Goal: Task Accomplishment & Management: Use online tool/utility

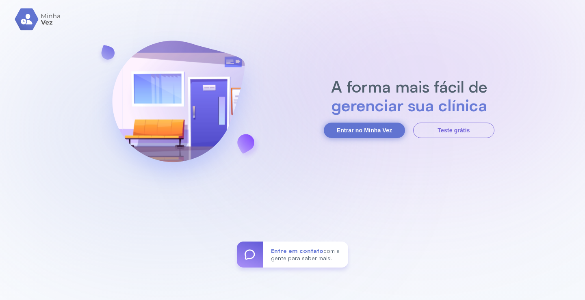
click at [381, 132] on button "Entrar no Minha Vez" at bounding box center [364, 130] width 81 height 15
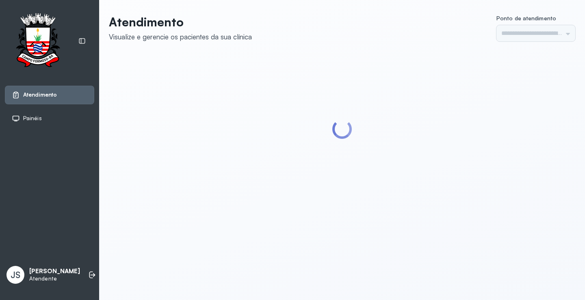
type input "*********"
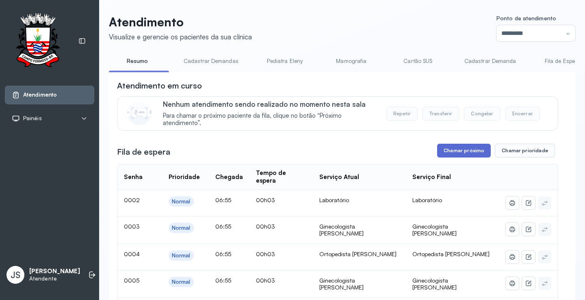
click at [467, 153] on button "Chamar próximo" at bounding box center [464, 151] width 54 height 14
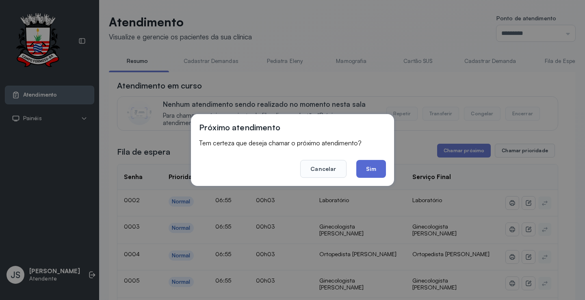
click at [376, 164] on button "Sim" at bounding box center [371, 169] width 30 height 18
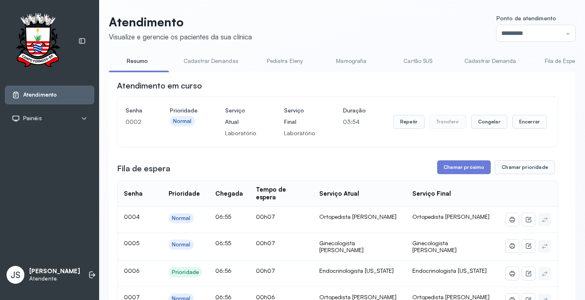
click at [443, 39] on header "Atendimento Visualize e gerencie os pacientes da sua clínica Ponto de atendimen…" at bounding box center [342, 28] width 466 height 27
click at [460, 171] on button "Chamar próximo" at bounding box center [464, 167] width 54 height 14
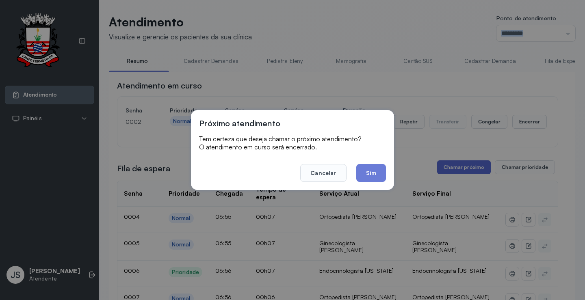
click at [460, 171] on div "Próximo atendimento Tem certeza que deseja chamar o próximo atendimento? O aten…" at bounding box center [292, 150] width 585 height 300
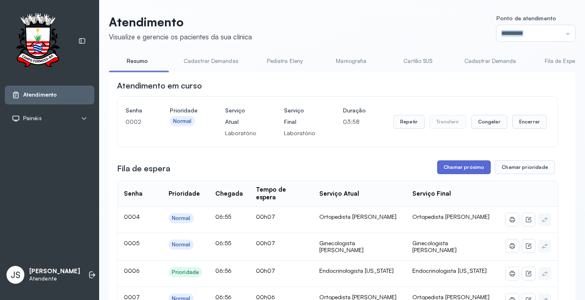
click at [456, 169] on button "Chamar próximo" at bounding box center [464, 167] width 54 height 14
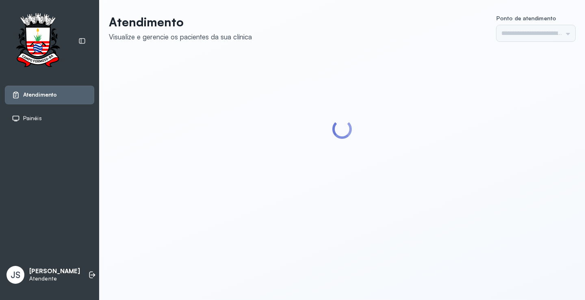
type input "*********"
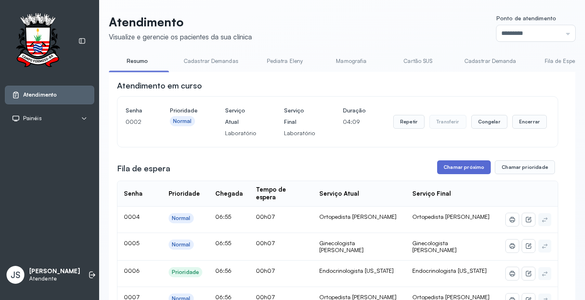
click at [454, 168] on button "Chamar próximo" at bounding box center [464, 167] width 54 height 14
click at [448, 169] on button "Chamar próximo" at bounding box center [464, 167] width 54 height 14
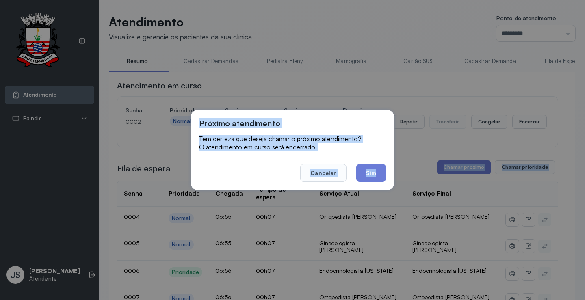
click at [448, 168] on div "Próximo atendimento Tem certeza que deseja chamar o próximo atendimento? O aten…" at bounding box center [292, 150] width 585 height 300
click at [448, 168] on button "Chamar próximo" at bounding box center [464, 167] width 54 height 14
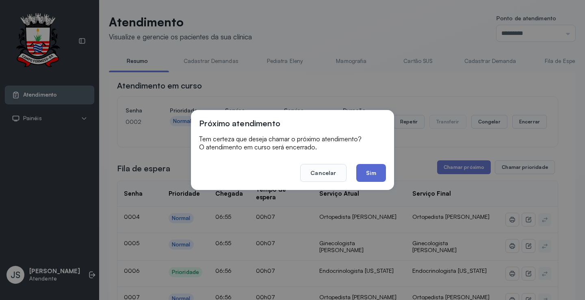
click at [365, 174] on button "Sim" at bounding box center [371, 173] width 30 height 18
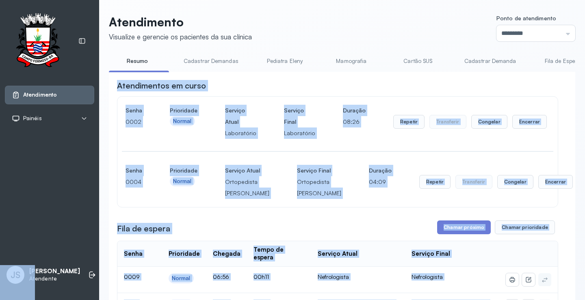
click at [505, 91] on div "Atendimentos em curso" at bounding box center [337, 85] width 441 height 11
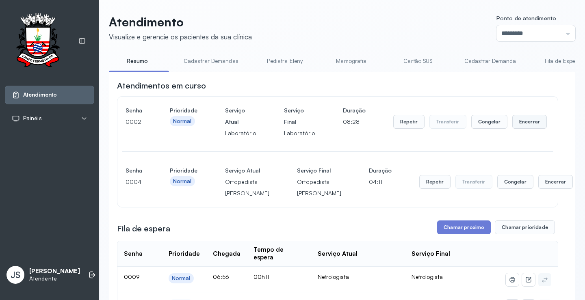
click at [525, 123] on button "Encerrar" at bounding box center [529, 122] width 35 height 14
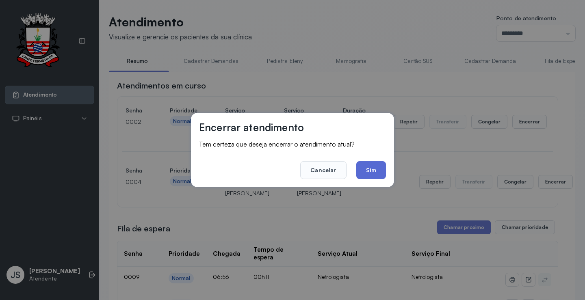
click at [368, 170] on button "Sim" at bounding box center [371, 170] width 30 height 18
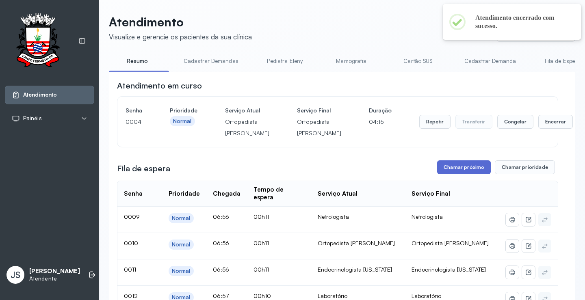
click at [473, 174] on button "Chamar próximo" at bounding box center [464, 167] width 54 height 14
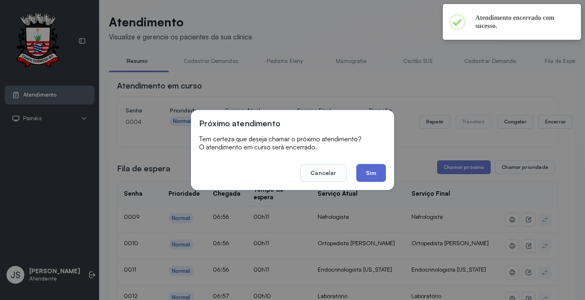
click at [377, 170] on button "Sim" at bounding box center [371, 173] width 30 height 18
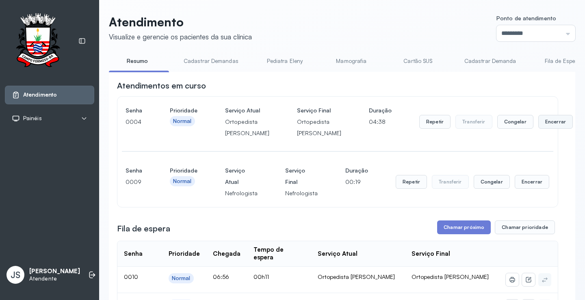
click at [538, 129] on button "Encerrar" at bounding box center [555, 122] width 35 height 14
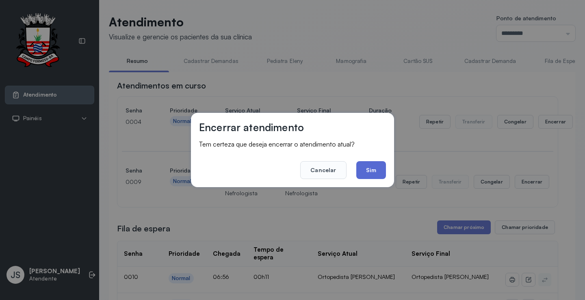
click at [378, 168] on button "Sim" at bounding box center [371, 170] width 30 height 18
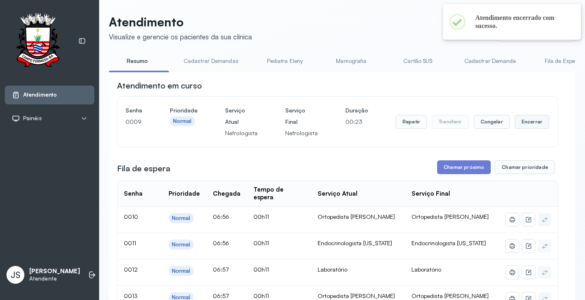
click at [519, 125] on button "Encerrar" at bounding box center [531, 122] width 35 height 14
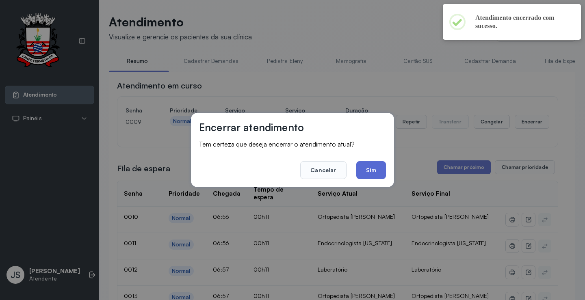
click at [368, 166] on button "Sim" at bounding box center [371, 170] width 30 height 18
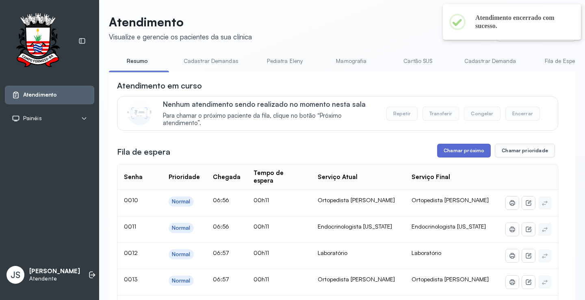
click at [457, 156] on button "Chamar próximo" at bounding box center [464, 151] width 54 height 14
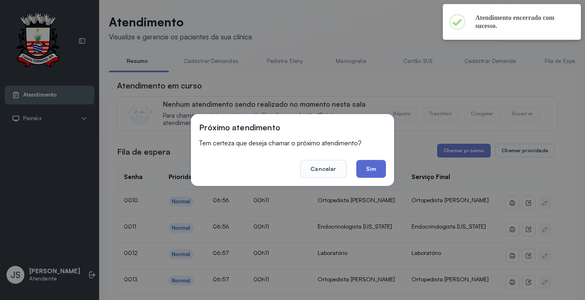
click at [364, 170] on button "Sim" at bounding box center [371, 169] width 30 height 18
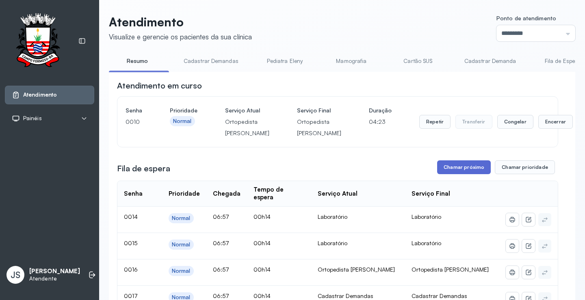
click at [455, 174] on button "Chamar próximo" at bounding box center [464, 167] width 54 height 14
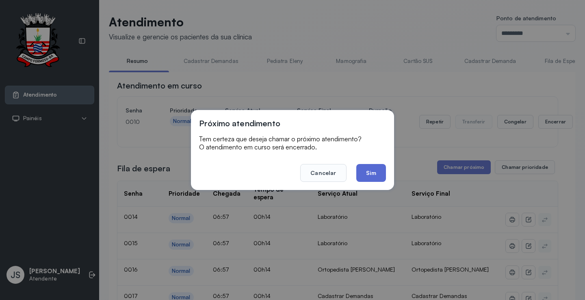
click at [375, 176] on button "Sim" at bounding box center [371, 173] width 30 height 18
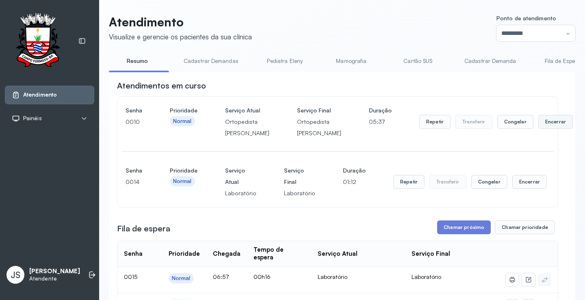
click at [538, 129] on button "Encerrar" at bounding box center [555, 122] width 35 height 14
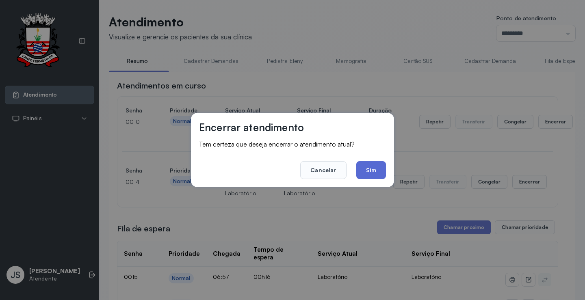
click at [379, 173] on button "Sim" at bounding box center [371, 170] width 30 height 18
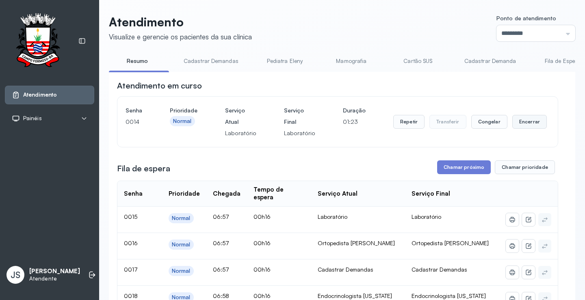
click at [530, 125] on button "Encerrar" at bounding box center [529, 122] width 35 height 14
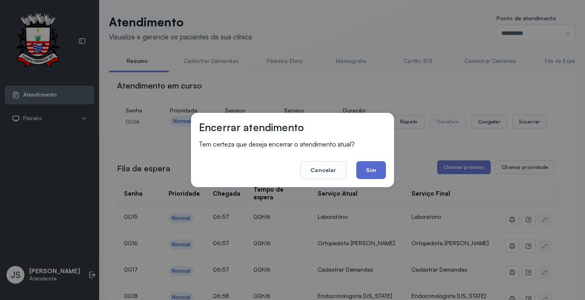
click at [378, 168] on button "Sim" at bounding box center [371, 170] width 30 height 18
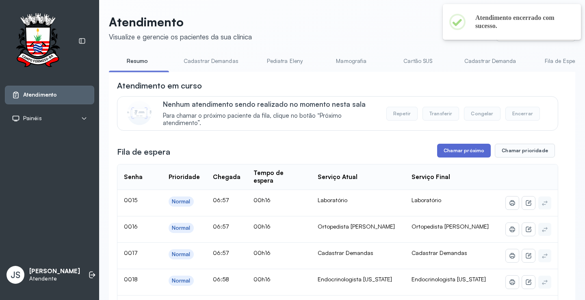
click at [472, 155] on button "Chamar próximo" at bounding box center [464, 151] width 54 height 14
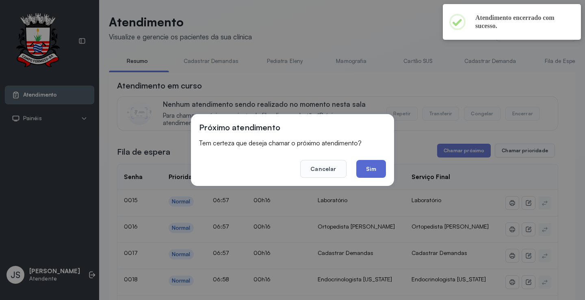
click at [380, 174] on button "Sim" at bounding box center [371, 169] width 30 height 18
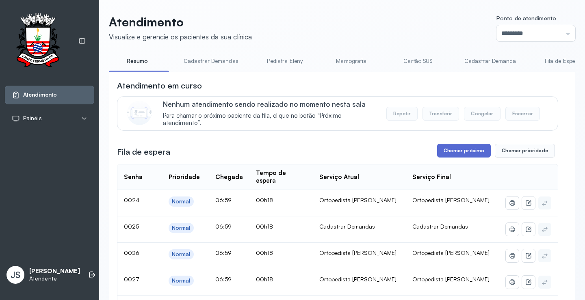
click at [466, 151] on button "Chamar próximo" at bounding box center [464, 151] width 54 height 14
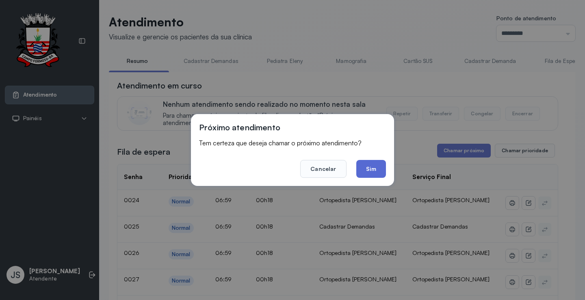
click at [369, 162] on button "Sim" at bounding box center [371, 169] width 30 height 18
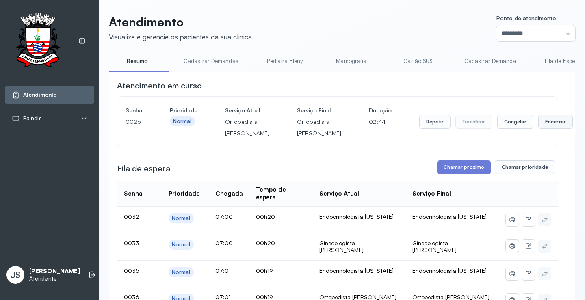
click at [538, 127] on button "Encerrar" at bounding box center [555, 122] width 35 height 14
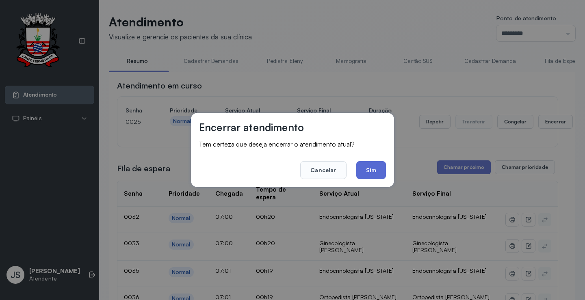
click at [380, 167] on button "Sim" at bounding box center [371, 170] width 30 height 18
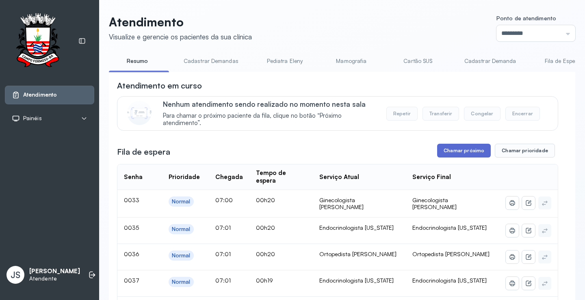
click at [457, 155] on button "Chamar próximo" at bounding box center [464, 151] width 54 height 14
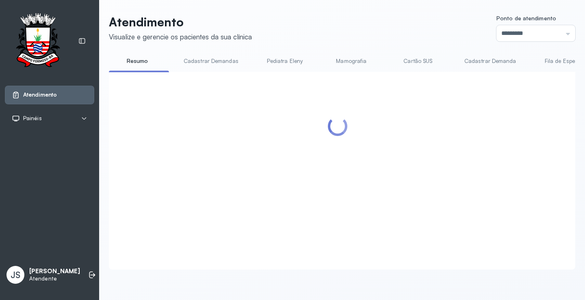
click at [381, 170] on div at bounding box center [337, 161] width 441 height 162
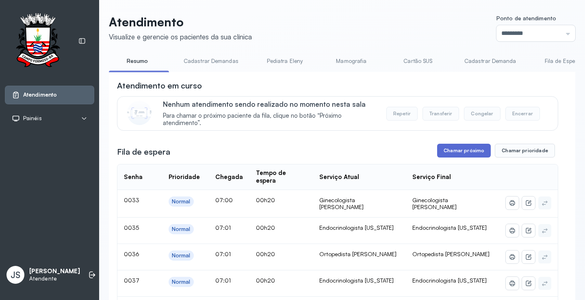
click at [467, 155] on button "Chamar próximo" at bounding box center [464, 151] width 54 height 14
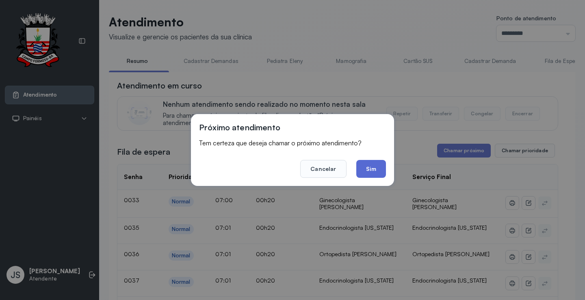
click at [375, 165] on button "Sim" at bounding box center [371, 169] width 30 height 18
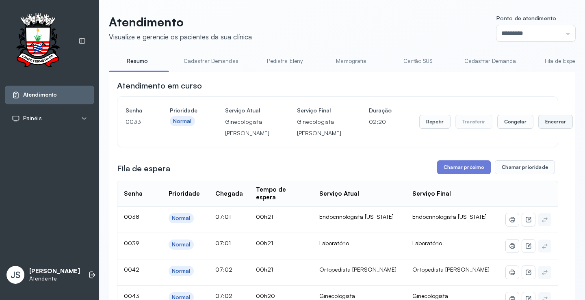
click at [538, 129] on button "Encerrar" at bounding box center [555, 122] width 35 height 14
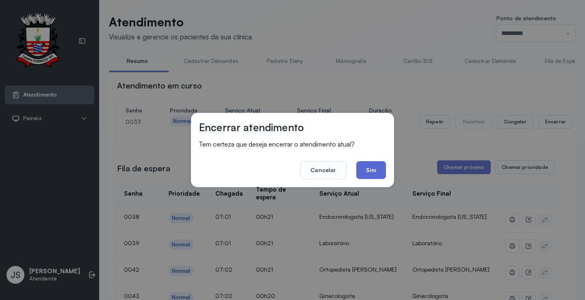
click at [375, 171] on button "Sim" at bounding box center [371, 170] width 30 height 18
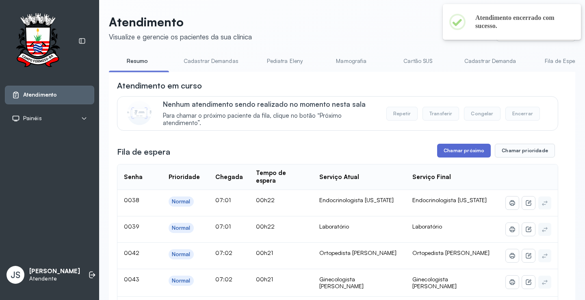
click at [465, 155] on button "Chamar próximo" at bounding box center [464, 151] width 54 height 14
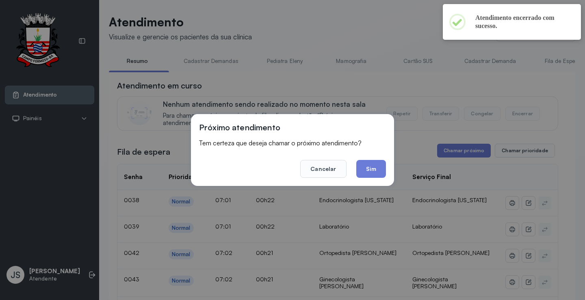
click at [386, 164] on div "Próximo atendimento Tem certeza que deseja chamar o próximo atendimento? Cancel…" at bounding box center [292, 150] width 203 height 72
click at [373, 169] on button "Sim" at bounding box center [371, 169] width 30 height 18
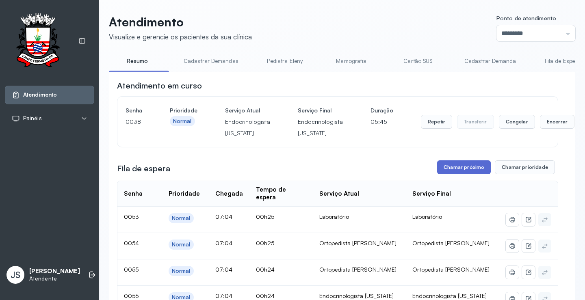
click at [467, 170] on button "Chamar próximo" at bounding box center [464, 167] width 54 height 14
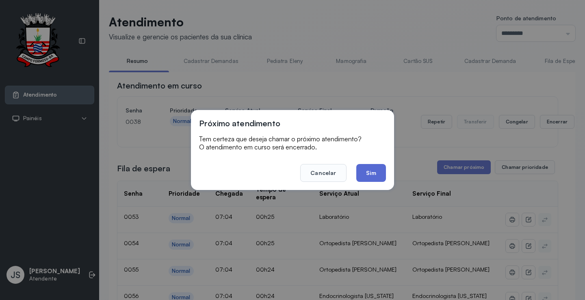
click at [378, 168] on button "Sim" at bounding box center [371, 173] width 30 height 18
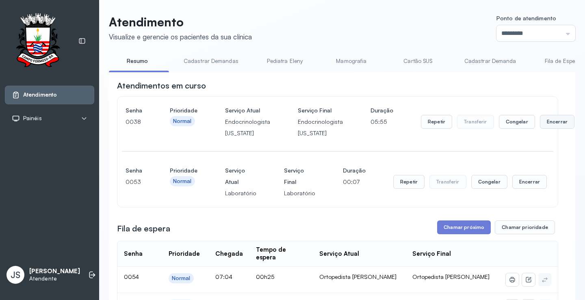
click at [542, 124] on button "Encerrar" at bounding box center [557, 122] width 35 height 14
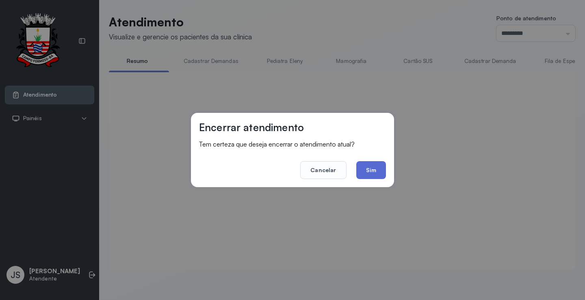
click at [372, 172] on button "Sim" at bounding box center [371, 170] width 30 height 18
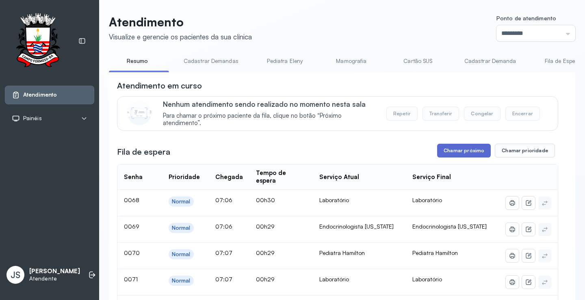
click at [463, 151] on button "Chamar próximo" at bounding box center [464, 151] width 54 height 14
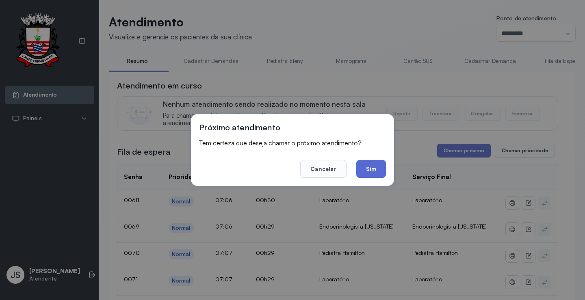
click at [369, 164] on button "Sim" at bounding box center [371, 169] width 30 height 18
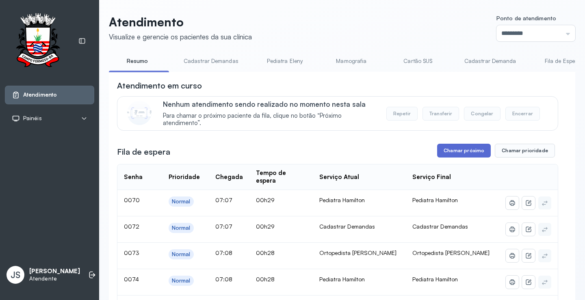
click at [473, 154] on button "Chamar próximo" at bounding box center [464, 151] width 54 height 14
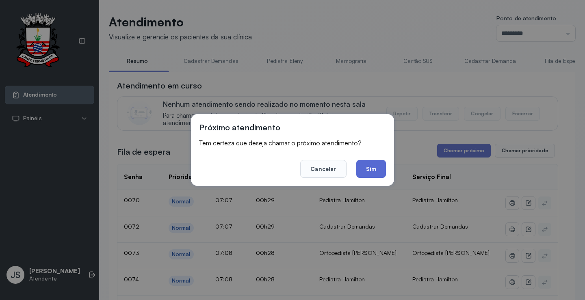
click at [375, 167] on button "Sim" at bounding box center [371, 169] width 30 height 18
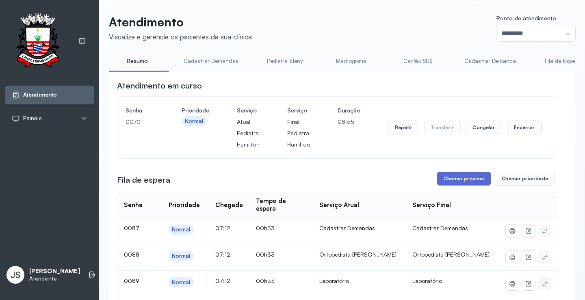
click at [461, 184] on button "Chamar próximo" at bounding box center [464, 179] width 54 height 14
click at [462, 181] on button "Chamar próximo" at bounding box center [464, 179] width 54 height 14
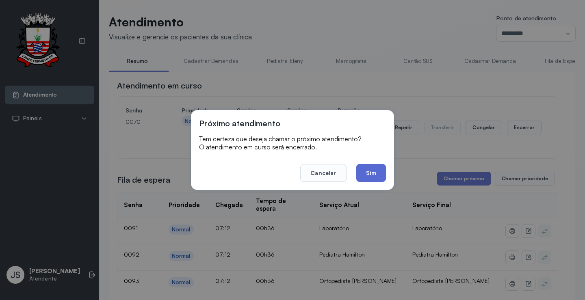
click at [375, 178] on button "Sim" at bounding box center [371, 173] width 30 height 18
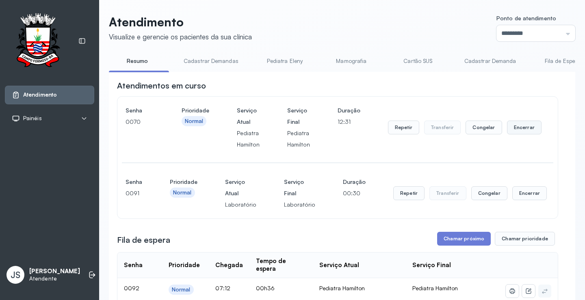
click at [519, 131] on button "Encerrar" at bounding box center [524, 128] width 35 height 14
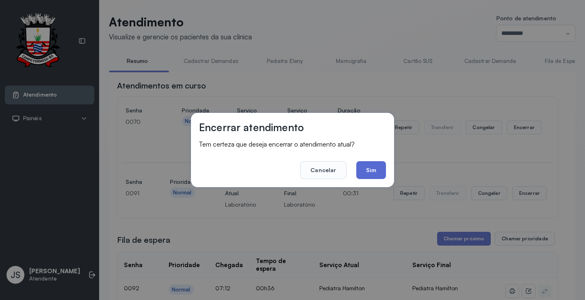
click at [371, 165] on button "Sim" at bounding box center [371, 170] width 30 height 18
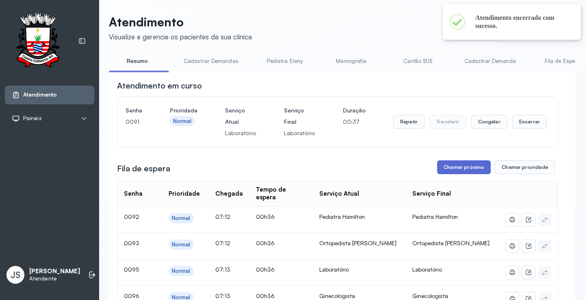
click at [461, 170] on button "Chamar próximo" at bounding box center [464, 167] width 54 height 14
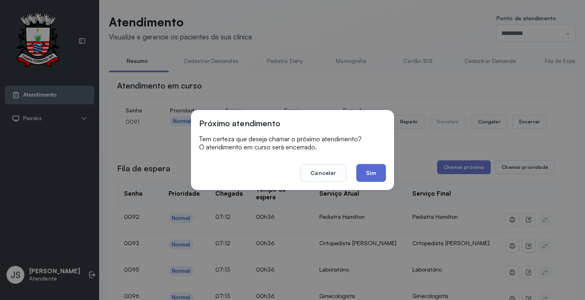
click at [370, 174] on button "Sim" at bounding box center [371, 173] width 30 height 18
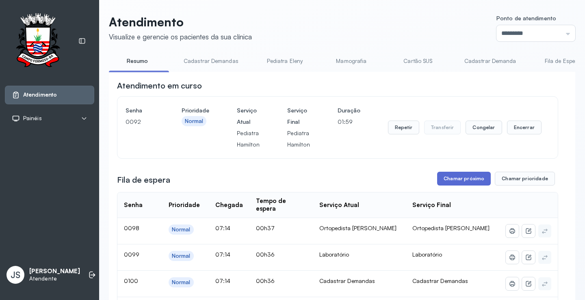
click at [460, 181] on button "Chamar próximo" at bounding box center [464, 179] width 54 height 14
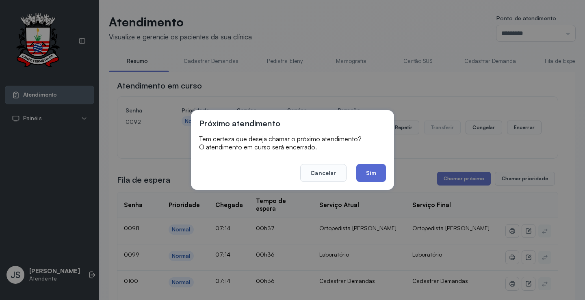
click at [375, 175] on button "Sim" at bounding box center [371, 173] width 30 height 18
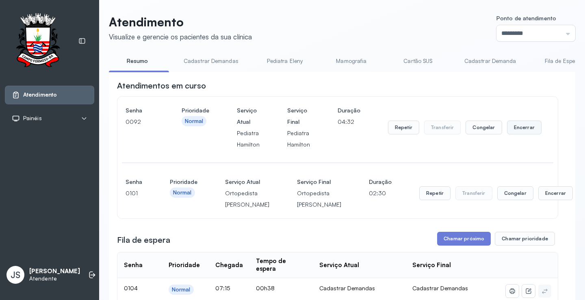
click at [519, 128] on button "Encerrar" at bounding box center [524, 128] width 35 height 14
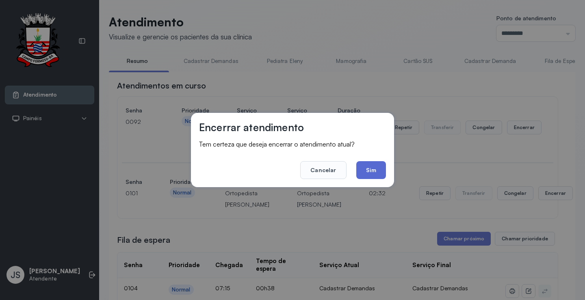
click at [366, 168] on button "Sim" at bounding box center [371, 170] width 30 height 18
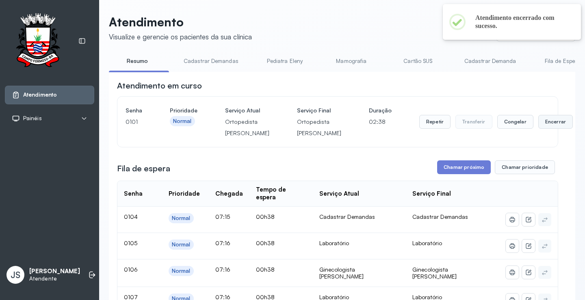
click at [538, 126] on button "Encerrar" at bounding box center [555, 122] width 35 height 14
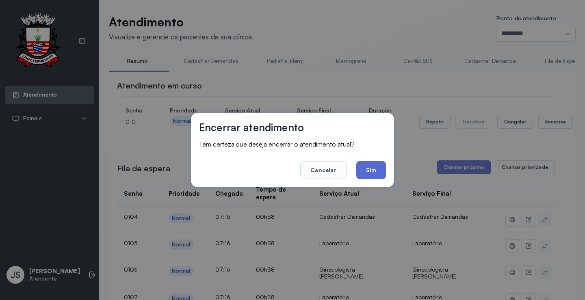
click at [377, 168] on button "Sim" at bounding box center [371, 170] width 30 height 18
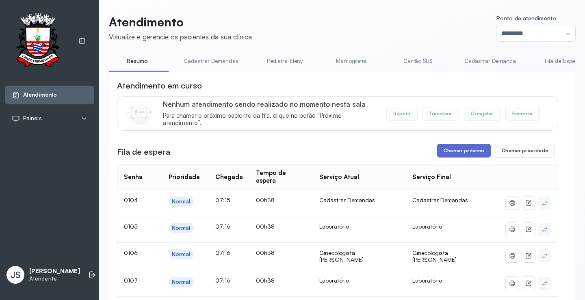
click at [474, 154] on button "Chamar próximo" at bounding box center [464, 151] width 54 height 14
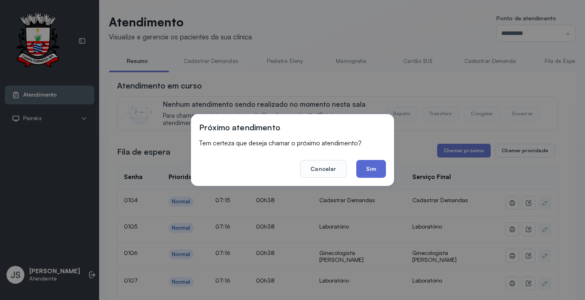
click at [385, 168] on button "Sim" at bounding box center [371, 169] width 30 height 18
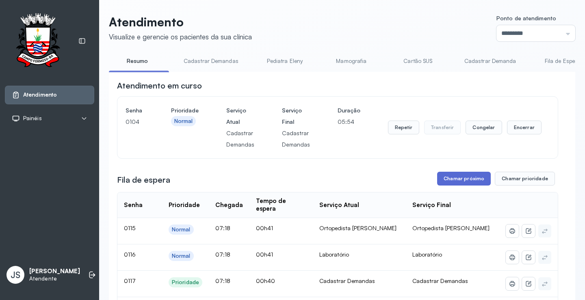
click at [462, 179] on button "Chamar próximo" at bounding box center [464, 179] width 54 height 14
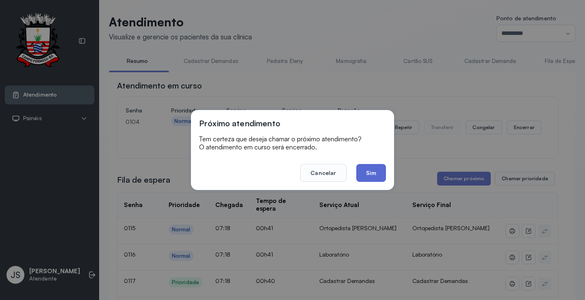
click at [364, 176] on button "Sim" at bounding box center [371, 173] width 30 height 18
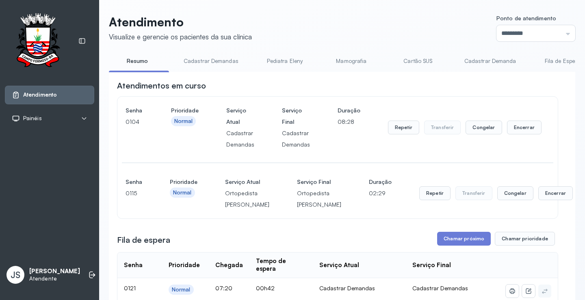
scroll to position [81, 0]
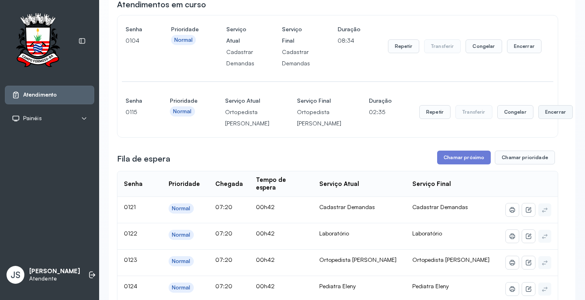
click at [538, 116] on button "Encerrar" at bounding box center [555, 112] width 35 height 14
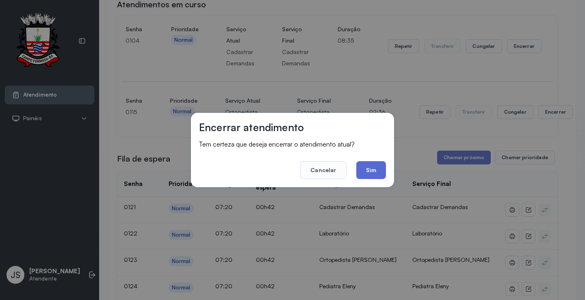
click at [374, 165] on button "Sim" at bounding box center [371, 170] width 30 height 18
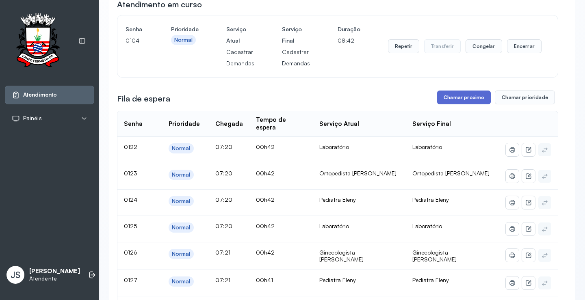
click at [472, 99] on button "Chamar próximo" at bounding box center [464, 98] width 54 height 14
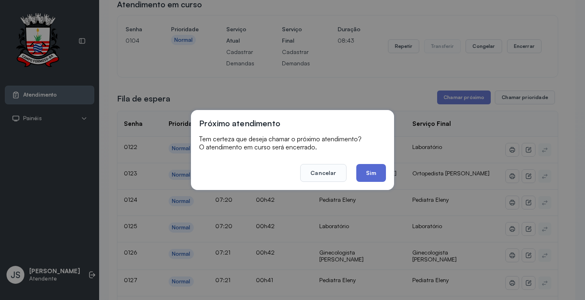
click at [369, 169] on button "Sim" at bounding box center [371, 173] width 30 height 18
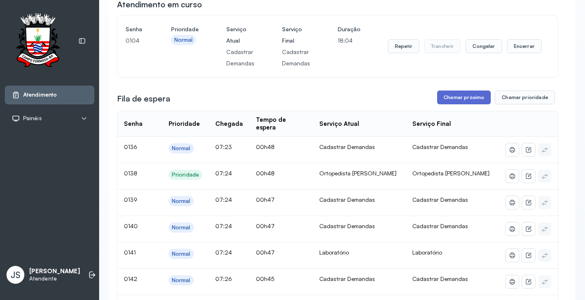
click at [461, 102] on button "Chamar próximo" at bounding box center [464, 98] width 54 height 14
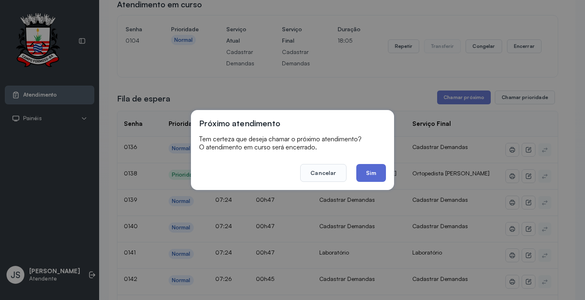
click at [376, 175] on button "Sim" at bounding box center [371, 173] width 30 height 18
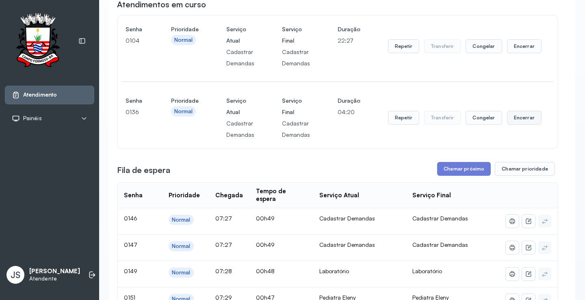
click at [516, 119] on button "Encerrar" at bounding box center [524, 118] width 35 height 14
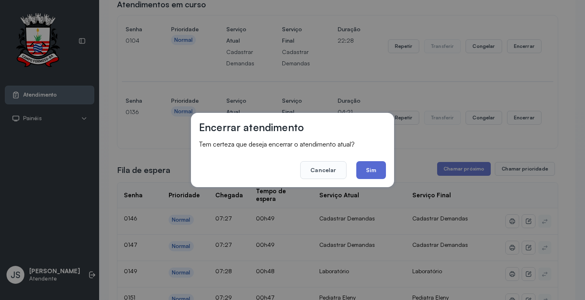
click at [371, 174] on button "Sim" at bounding box center [371, 170] width 30 height 18
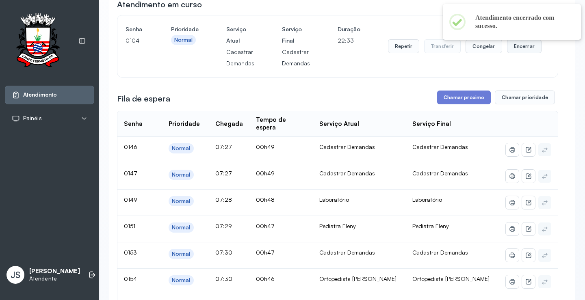
click at [517, 52] on button "Encerrar" at bounding box center [524, 46] width 35 height 14
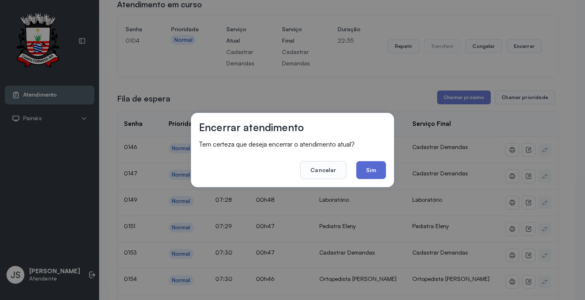
click at [377, 170] on button "Sim" at bounding box center [371, 170] width 30 height 18
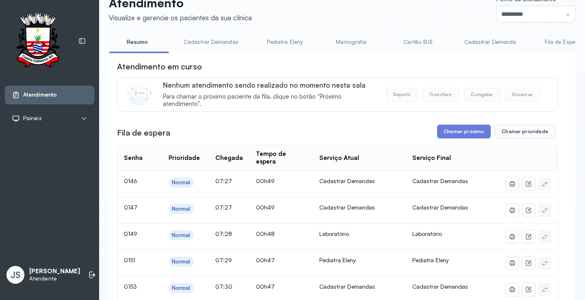
scroll to position [0, 0]
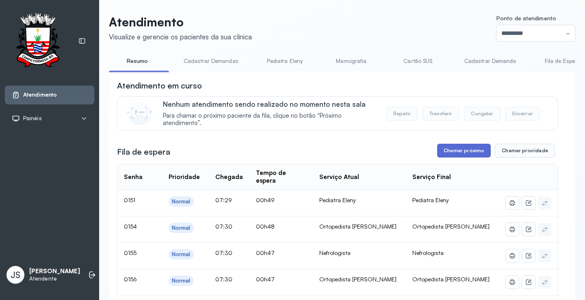
click at [463, 152] on button "Chamar próximo" at bounding box center [464, 151] width 54 height 14
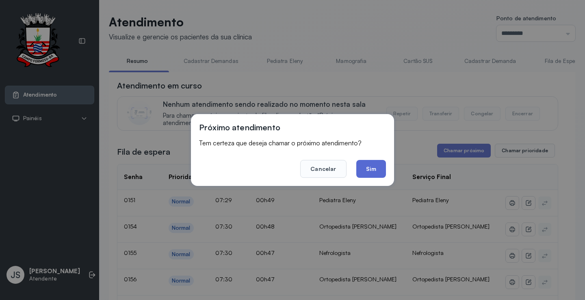
click at [369, 165] on button "Sim" at bounding box center [371, 169] width 30 height 18
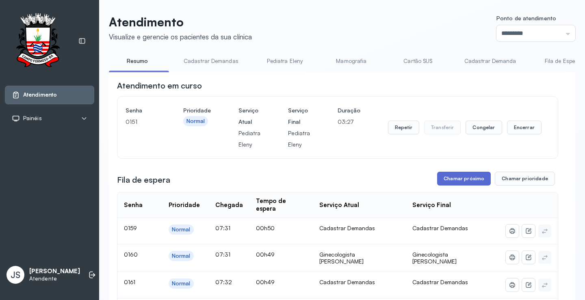
click at [474, 177] on button "Chamar próximo" at bounding box center [464, 179] width 54 height 14
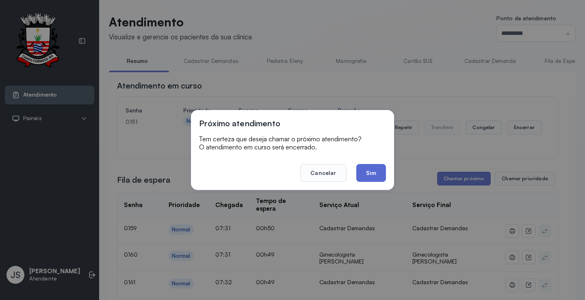
click at [365, 173] on button "Sim" at bounding box center [371, 173] width 30 height 18
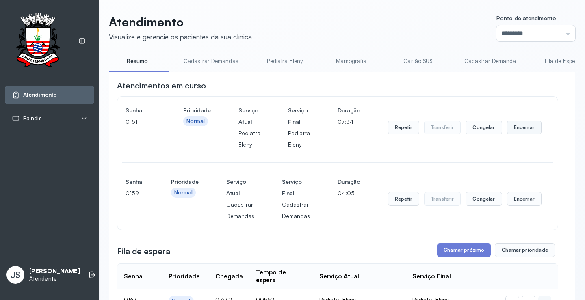
click at [517, 132] on button "Encerrar" at bounding box center [524, 128] width 35 height 14
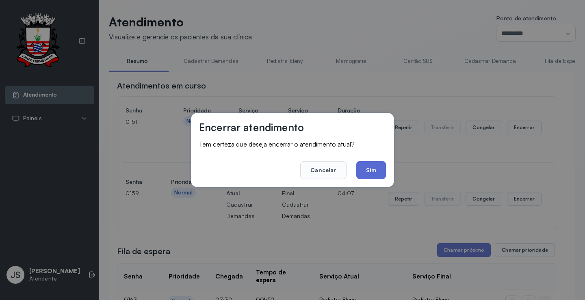
click at [367, 169] on button "Sim" at bounding box center [371, 170] width 30 height 18
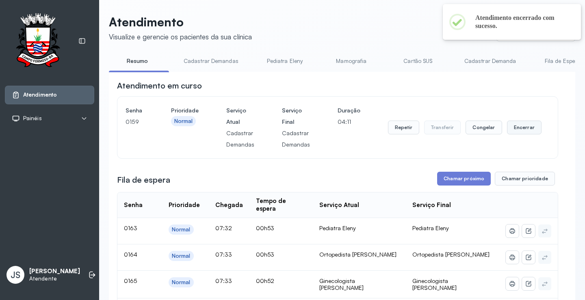
click at [522, 127] on button "Encerrar" at bounding box center [524, 128] width 35 height 14
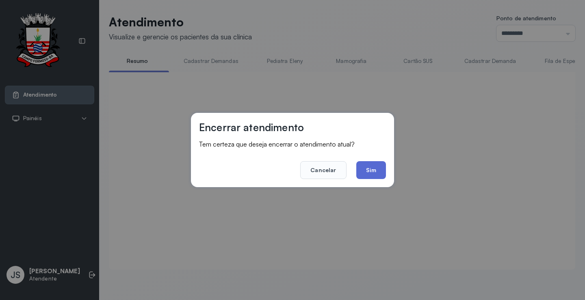
click at [377, 161] on button "Sim" at bounding box center [371, 170] width 30 height 18
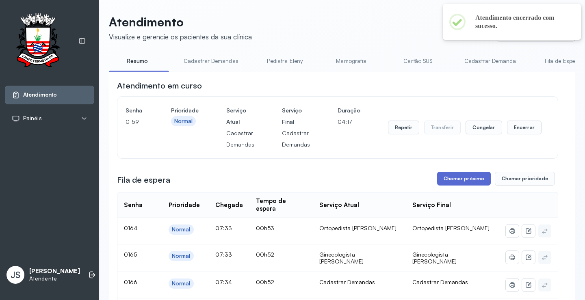
click at [474, 201] on div "Serviço Final" at bounding box center [452, 205] width 80 height 8
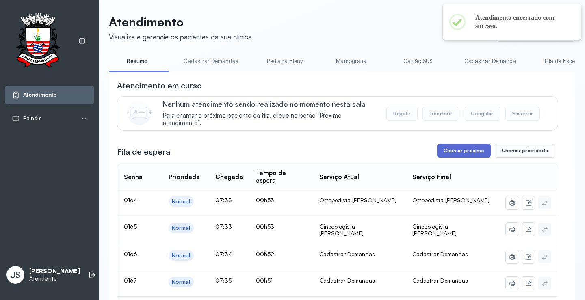
click at [474, 178] on div "Serviço Final" at bounding box center [452, 177] width 80 height 8
click at [470, 151] on button "Chamar próximo" at bounding box center [464, 151] width 54 height 14
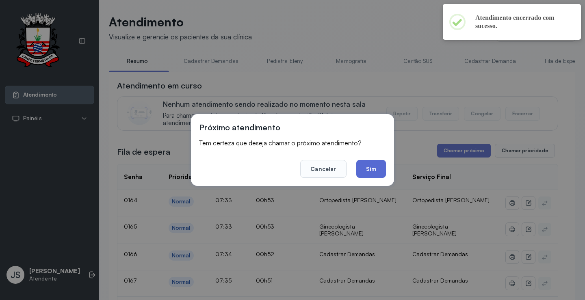
click at [376, 166] on button "Sim" at bounding box center [371, 169] width 30 height 18
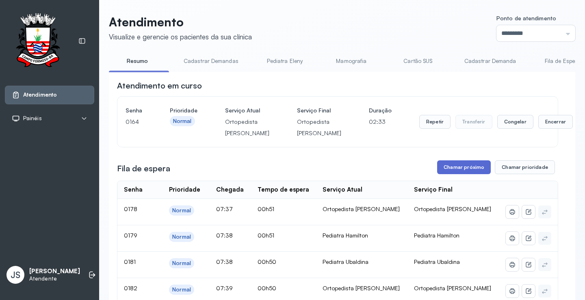
click at [453, 174] on button "Chamar próximo" at bounding box center [464, 167] width 54 height 14
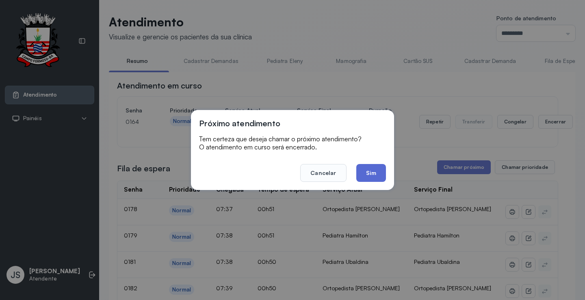
click at [380, 175] on button "Sim" at bounding box center [371, 173] width 30 height 18
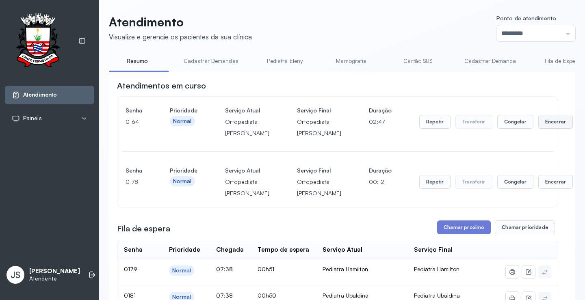
click at [538, 129] on button "Encerrar" at bounding box center [555, 122] width 35 height 14
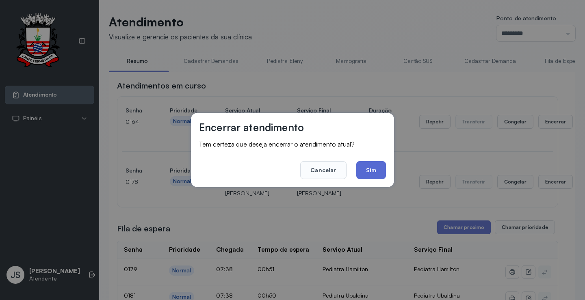
click at [374, 166] on button "Sim" at bounding box center [371, 170] width 30 height 18
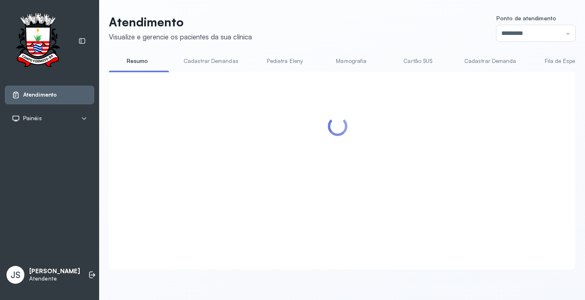
drag, startPoint x: 164, startPoint y: 70, endPoint x: 239, endPoint y: 78, distance: 75.6
click at [239, 78] on div "Resumo Cadastrar Demandas Pediatra [PERSON_NAME] Cartão SUS Cadastrar [PERSON_N…" at bounding box center [342, 162] width 466 height 216
click at [239, 78] on div at bounding box center [342, 171] width 466 height 198
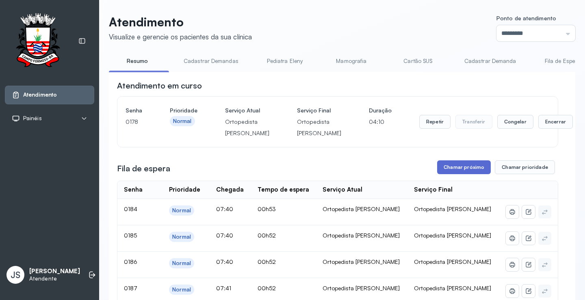
click at [468, 174] on button "Chamar próximo" at bounding box center [464, 167] width 54 height 14
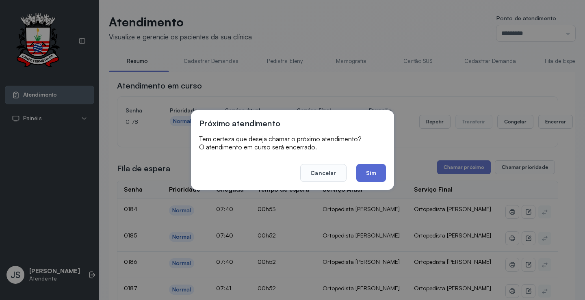
click at [369, 173] on button "Sim" at bounding box center [371, 173] width 30 height 18
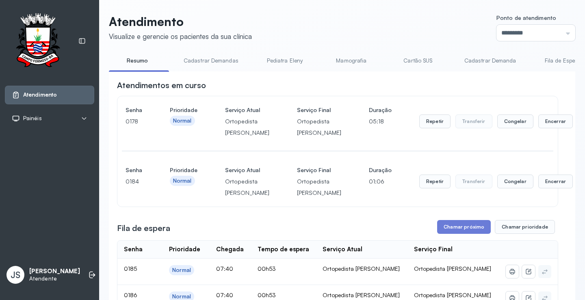
scroll to position [122, 0]
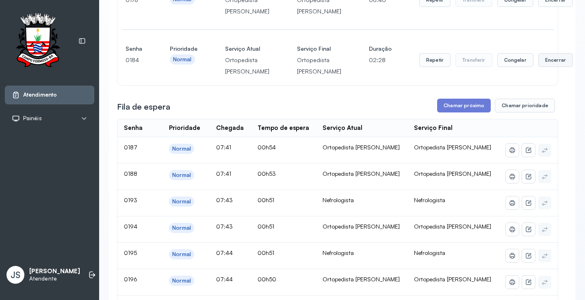
click at [538, 67] on button "Encerrar" at bounding box center [555, 60] width 35 height 14
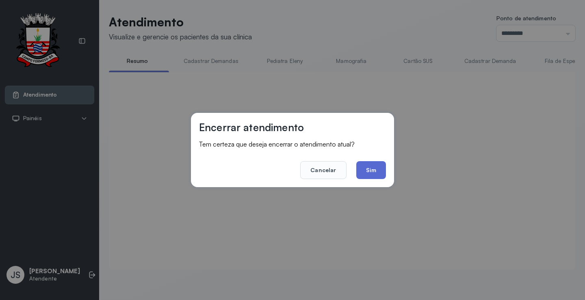
scroll to position [0, 0]
click at [373, 168] on button "Sim" at bounding box center [371, 170] width 30 height 18
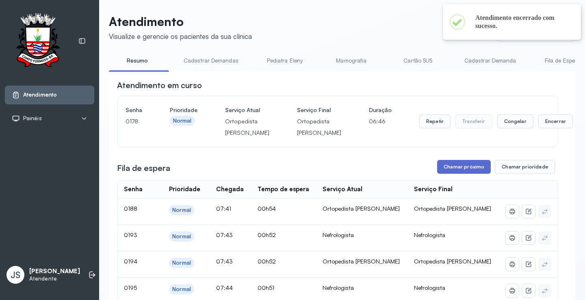
click at [454, 174] on button "Chamar próximo" at bounding box center [464, 167] width 54 height 14
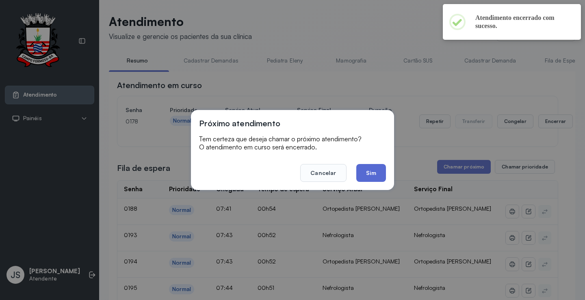
click at [376, 172] on button "Sim" at bounding box center [371, 173] width 30 height 18
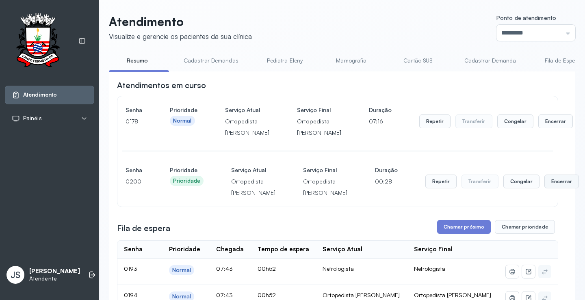
click at [544, 188] on button "Encerrar" at bounding box center [561, 182] width 35 height 14
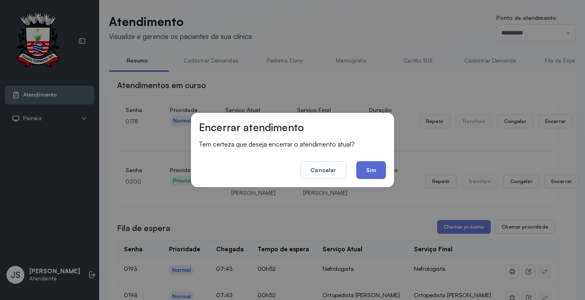
click at [369, 171] on button "Sim" at bounding box center [371, 170] width 30 height 18
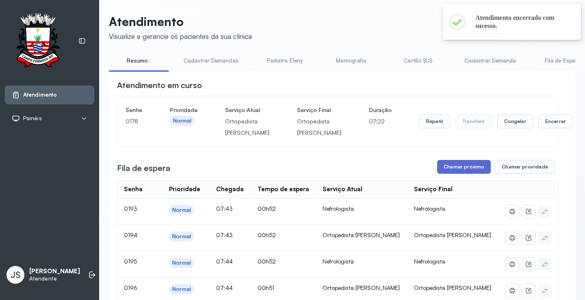
click at [468, 174] on button "Chamar próximo" at bounding box center [464, 167] width 54 height 14
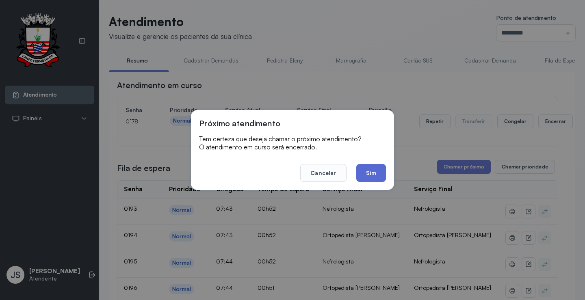
click at [373, 173] on button "Sim" at bounding box center [371, 173] width 30 height 18
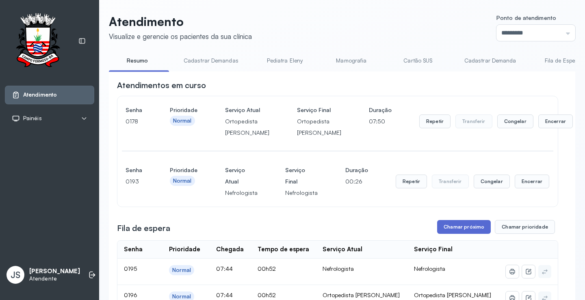
click at [452, 234] on button "Chamar próximo" at bounding box center [464, 227] width 54 height 14
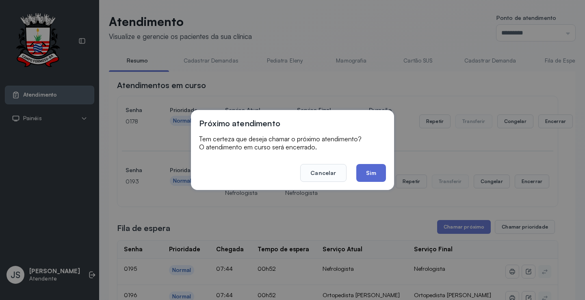
click at [379, 174] on button "Sim" at bounding box center [371, 173] width 30 height 18
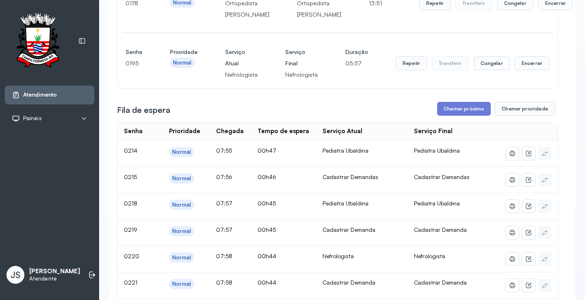
scroll to position [122, 0]
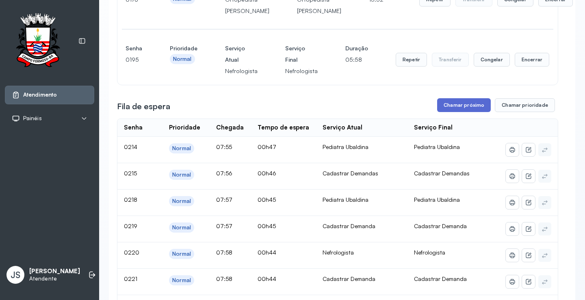
click at [456, 112] on button "Chamar próximo" at bounding box center [464, 105] width 54 height 14
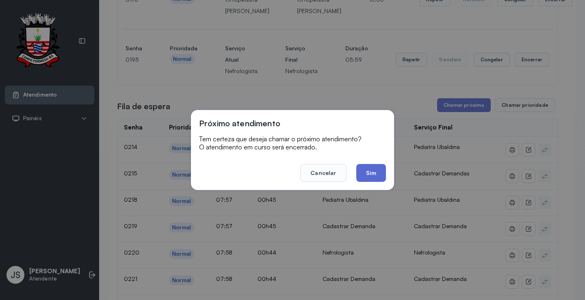
click at [377, 172] on button "Sim" at bounding box center [371, 173] width 30 height 18
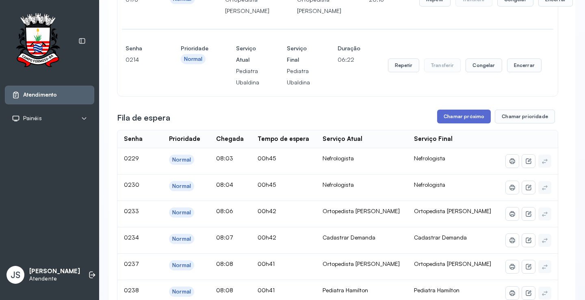
click at [466, 123] on button "Chamar próximo" at bounding box center [464, 117] width 54 height 14
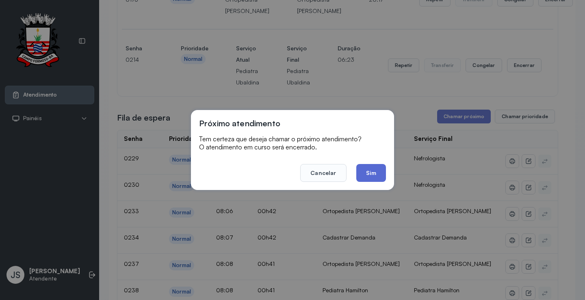
click at [376, 168] on button "Sim" at bounding box center [371, 173] width 30 height 18
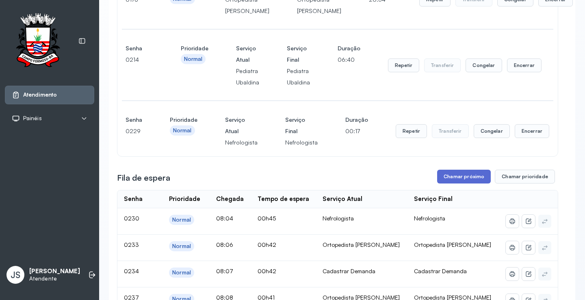
click at [467, 183] on button "Chamar próximo" at bounding box center [464, 177] width 54 height 14
click at [459, 183] on button "Chamar próximo" at bounding box center [464, 177] width 54 height 14
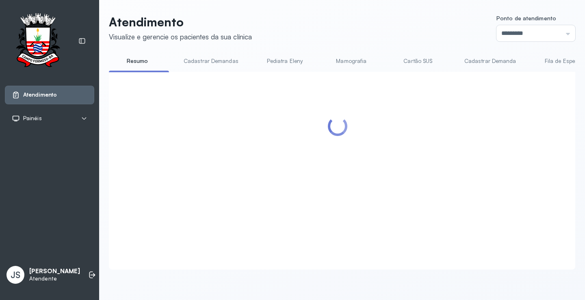
scroll to position [0, 0]
click at [462, 190] on div at bounding box center [337, 161] width 441 height 162
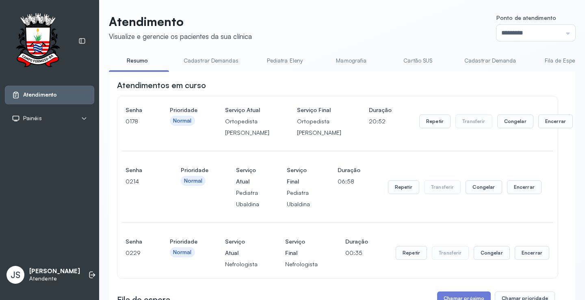
scroll to position [122, 0]
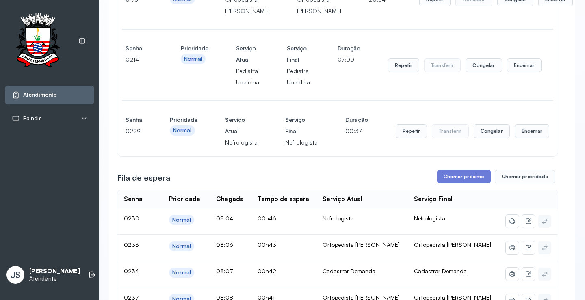
click at [462, 183] on button "Chamar próximo" at bounding box center [464, 177] width 54 height 14
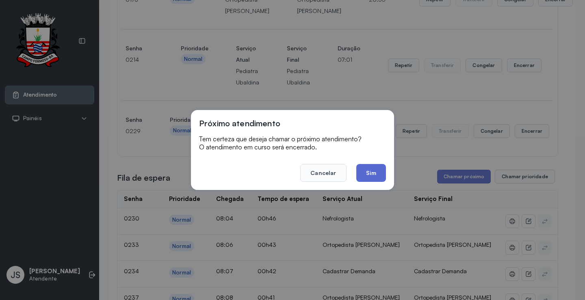
click at [378, 173] on button "Sim" at bounding box center [371, 173] width 30 height 18
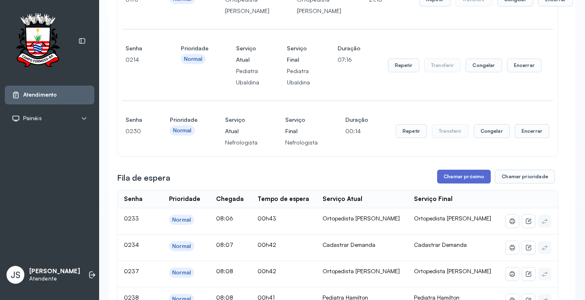
click at [456, 183] on button "Chamar próximo" at bounding box center [464, 177] width 54 height 14
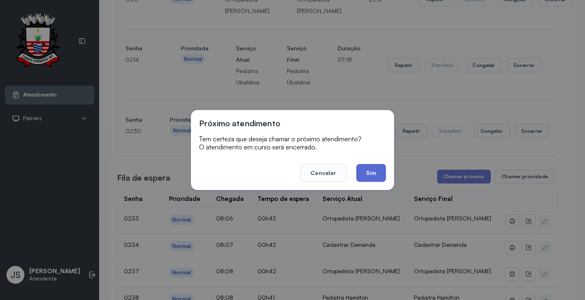
click at [367, 169] on button "Sim" at bounding box center [371, 173] width 30 height 18
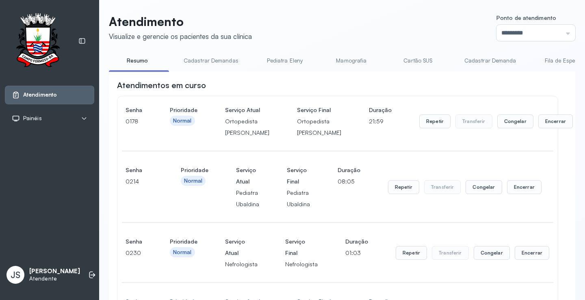
scroll to position [244, 0]
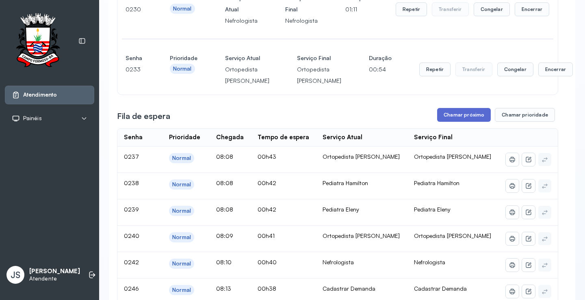
click at [455, 122] on button "Chamar próximo" at bounding box center [464, 115] width 54 height 14
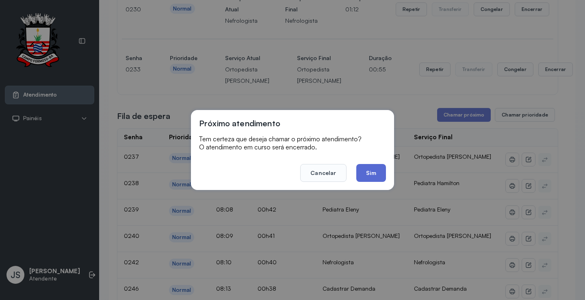
click at [371, 168] on button "Sim" at bounding box center [371, 173] width 30 height 18
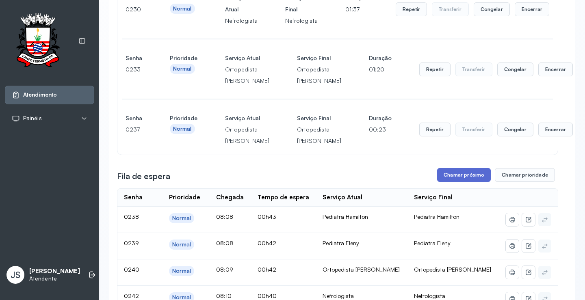
click at [463, 182] on button "Chamar próximo" at bounding box center [464, 175] width 54 height 14
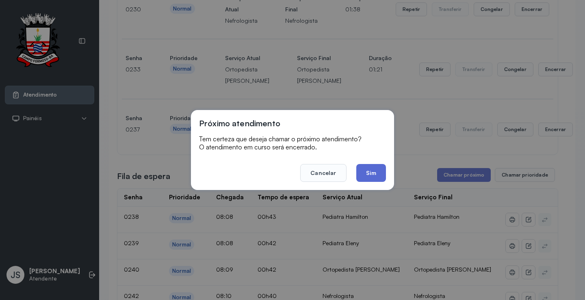
click at [378, 174] on button "Sim" at bounding box center [371, 173] width 30 height 18
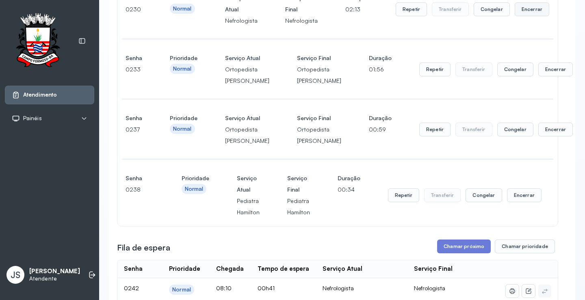
click at [529, 16] on button "Encerrar" at bounding box center [531, 9] width 35 height 14
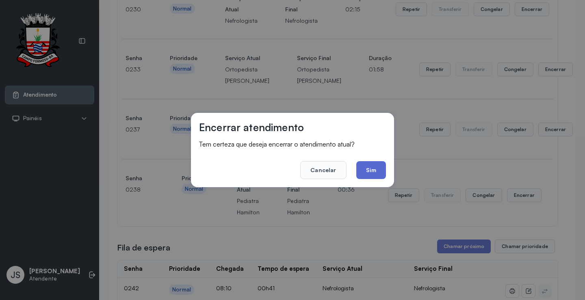
click at [373, 168] on button "Sim" at bounding box center [371, 170] width 30 height 18
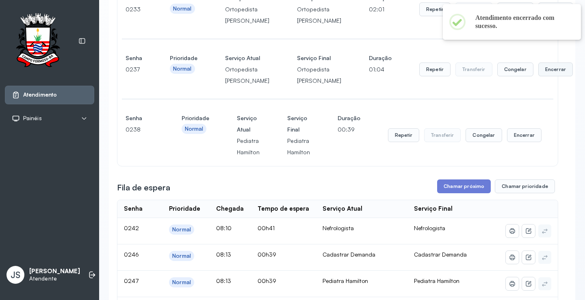
click at [538, 76] on button "Encerrar" at bounding box center [555, 70] width 35 height 14
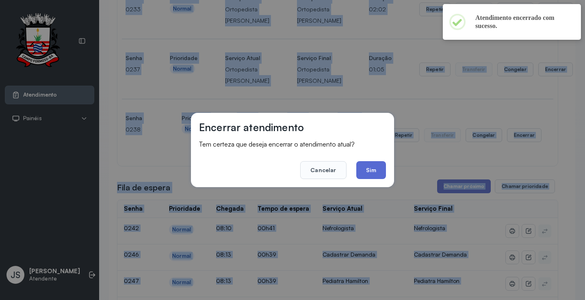
click at [380, 170] on button "Sim" at bounding box center [371, 170] width 30 height 18
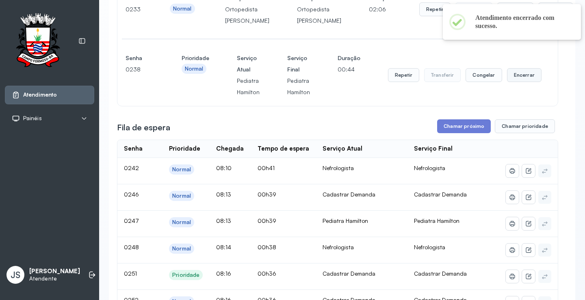
click at [529, 82] on button "Encerrar" at bounding box center [524, 75] width 35 height 14
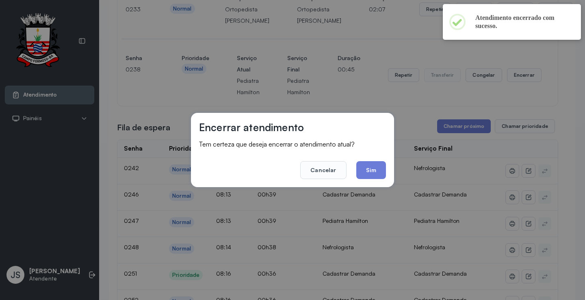
click at [371, 159] on footer "Cancelar Sim" at bounding box center [292, 164] width 187 height 29
click at [376, 170] on button "Sim" at bounding box center [371, 170] width 30 height 18
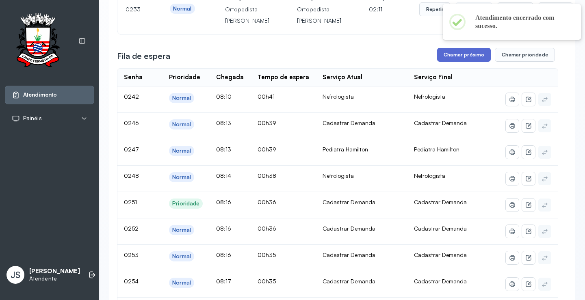
click at [460, 62] on button "Chamar próximo" at bounding box center [464, 55] width 54 height 14
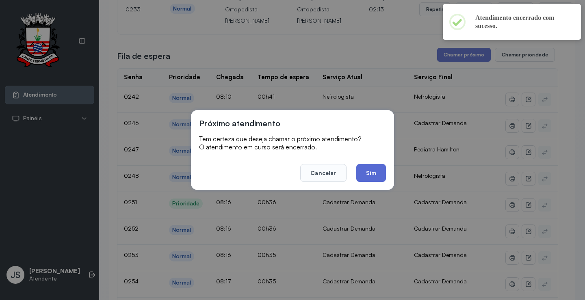
click at [370, 173] on button "Sim" at bounding box center [371, 173] width 30 height 18
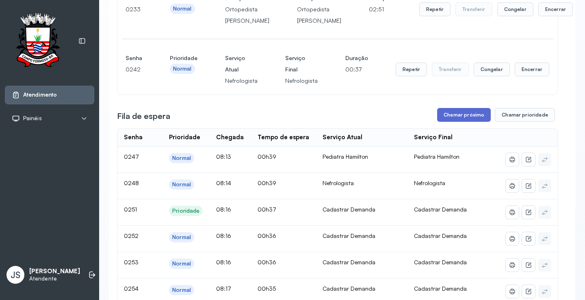
click at [460, 122] on button "Chamar próximo" at bounding box center [464, 115] width 54 height 14
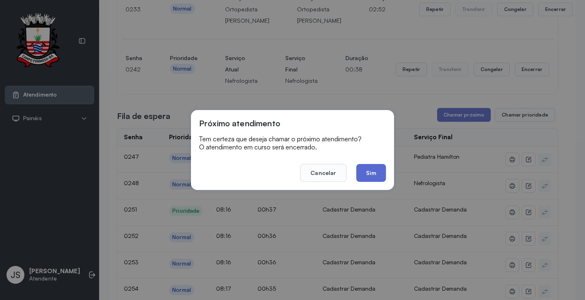
click at [371, 168] on button "Sim" at bounding box center [371, 173] width 30 height 18
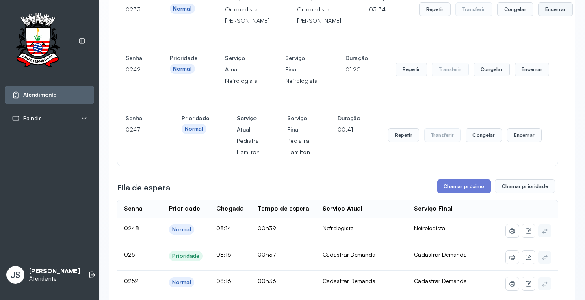
click at [538, 16] on button "Encerrar" at bounding box center [555, 9] width 35 height 14
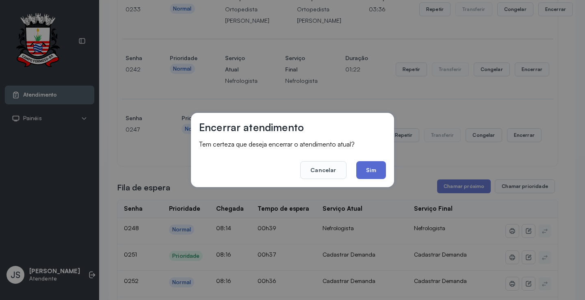
click at [380, 171] on button "Sim" at bounding box center [371, 170] width 30 height 18
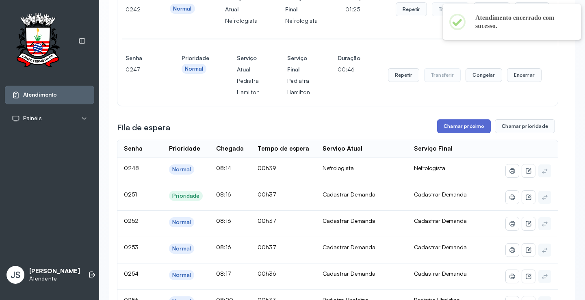
click at [475, 133] on button "Chamar próximo" at bounding box center [464, 126] width 54 height 14
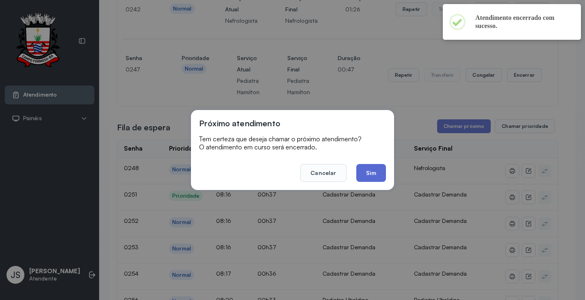
click at [378, 173] on button "Sim" at bounding box center [371, 173] width 30 height 18
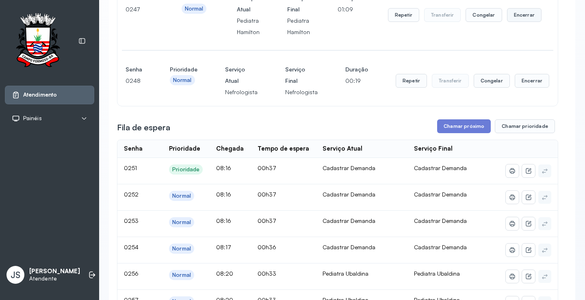
click at [522, 22] on button "Encerrar" at bounding box center [524, 15] width 35 height 14
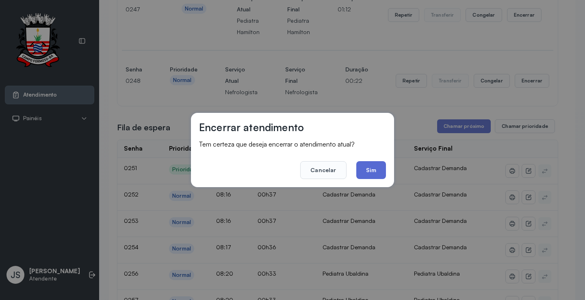
click at [367, 171] on button "Sim" at bounding box center [371, 170] width 30 height 18
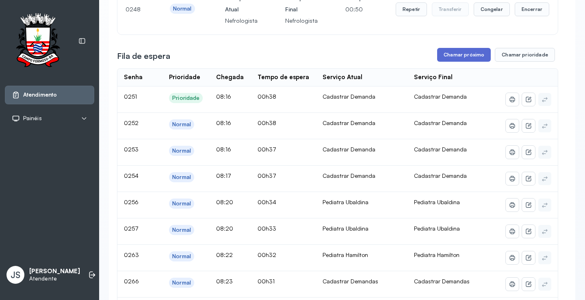
click at [471, 62] on button "Chamar próximo" at bounding box center [464, 55] width 54 height 14
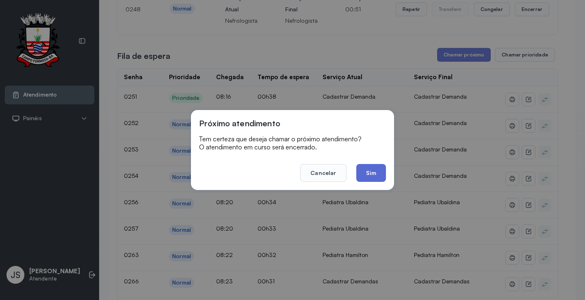
click at [368, 168] on button "Sim" at bounding box center [371, 173] width 30 height 18
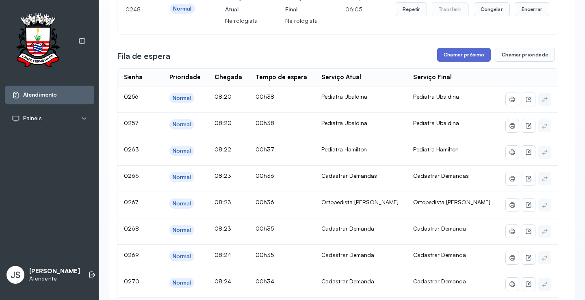
click at [458, 62] on button "Chamar próximo" at bounding box center [464, 55] width 54 height 14
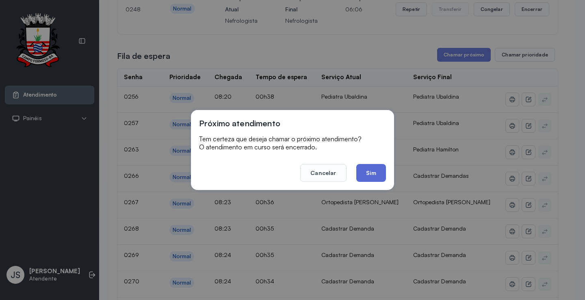
click at [365, 172] on button "Sim" at bounding box center [371, 173] width 30 height 18
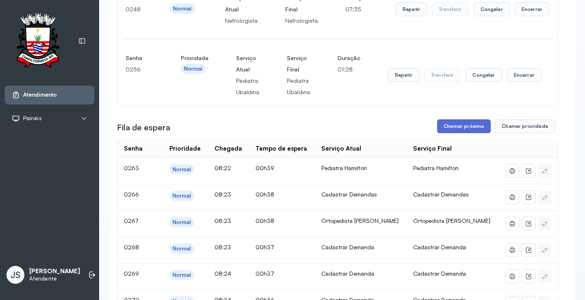
click at [475, 133] on button "Chamar próximo" at bounding box center [464, 126] width 54 height 14
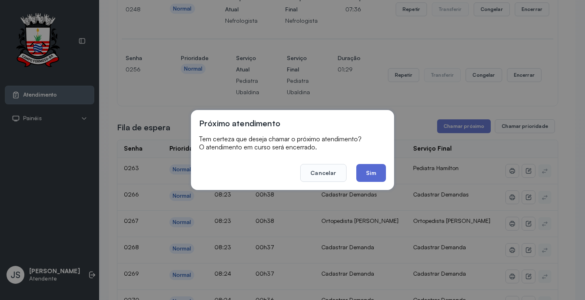
click at [373, 171] on button "Sim" at bounding box center [371, 173] width 30 height 18
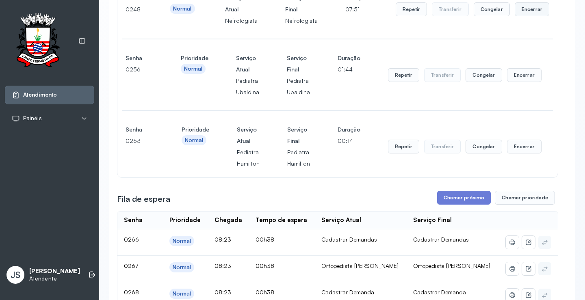
click at [518, 16] on button "Encerrar" at bounding box center [531, 9] width 35 height 14
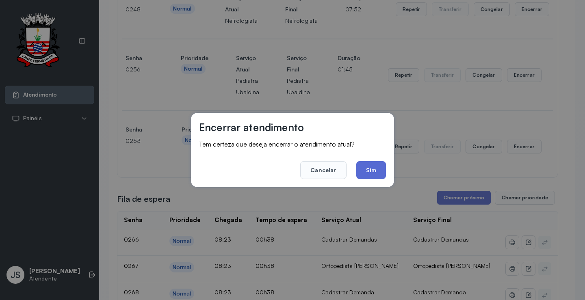
click at [376, 166] on button "Sim" at bounding box center [371, 170] width 30 height 18
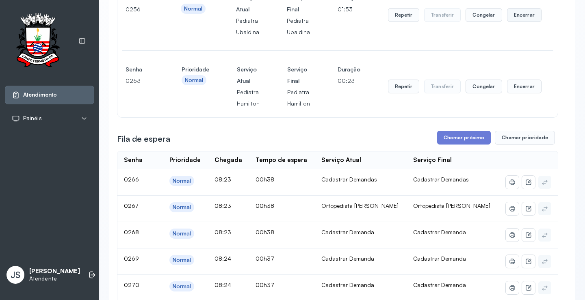
click at [525, 22] on button "Encerrar" at bounding box center [524, 15] width 35 height 14
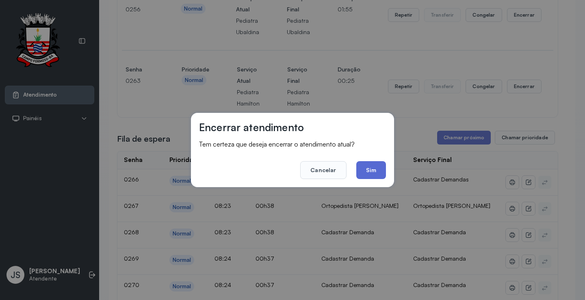
click at [378, 169] on button "Sim" at bounding box center [371, 170] width 30 height 18
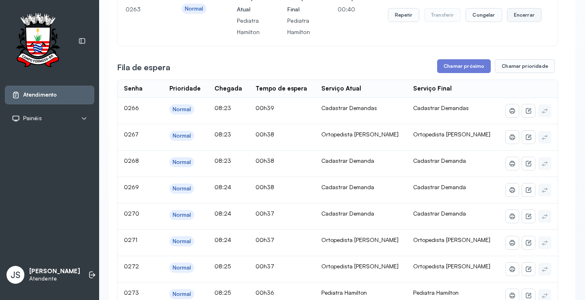
click at [519, 22] on button "Encerrar" at bounding box center [524, 15] width 35 height 14
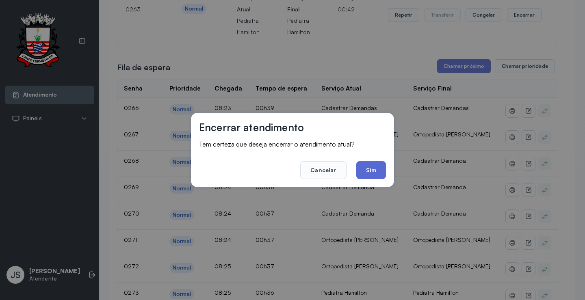
click at [374, 170] on button "Sim" at bounding box center [371, 170] width 30 height 18
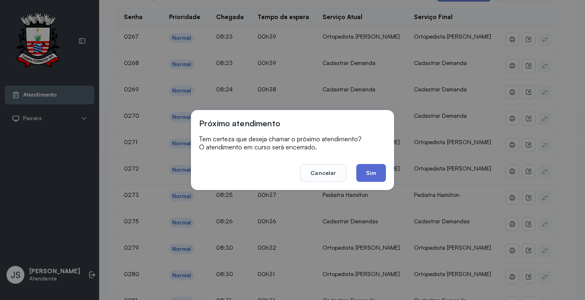
click at [368, 173] on button "Sim" at bounding box center [371, 173] width 30 height 18
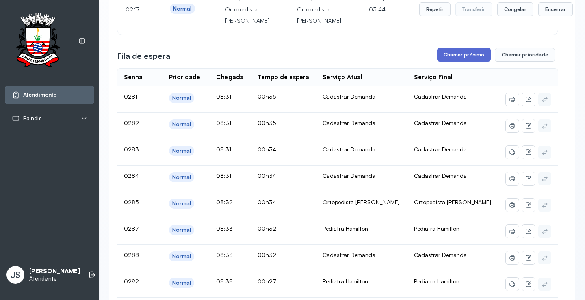
click at [455, 62] on button "Chamar próximo" at bounding box center [464, 55] width 54 height 14
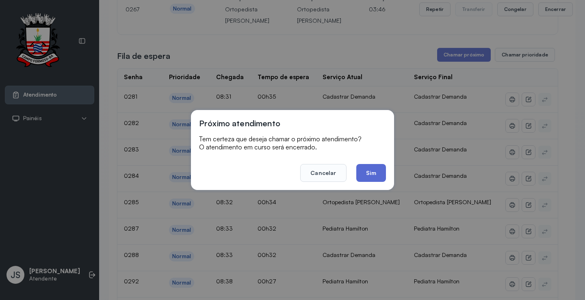
click at [369, 166] on button "Sim" at bounding box center [371, 173] width 30 height 18
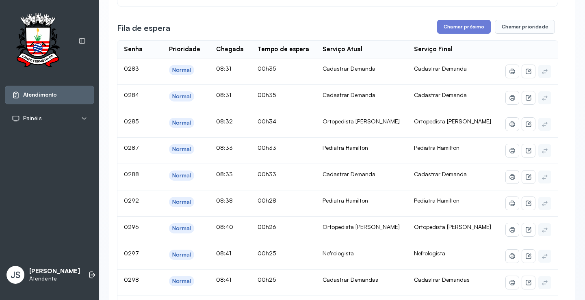
scroll to position [82, 0]
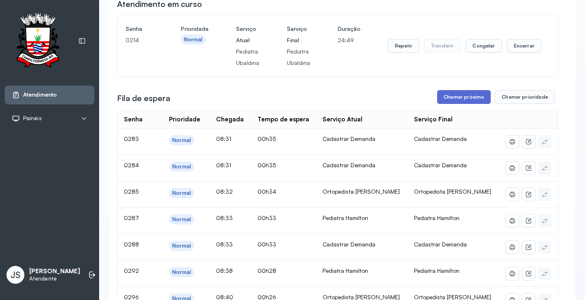
click at [467, 98] on button "Chamar próximo" at bounding box center [464, 97] width 54 height 14
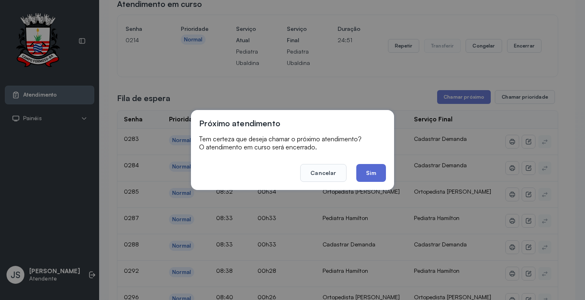
click at [375, 175] on button "Sim" at bounding box center [371, 173] width 30 height 18
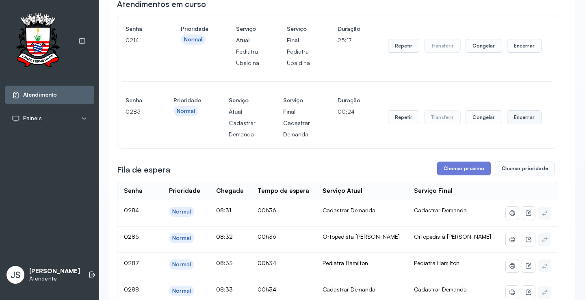
click at [520, 116] on button "Encerrar" at bounding box center [524, 117] width 35 height 14
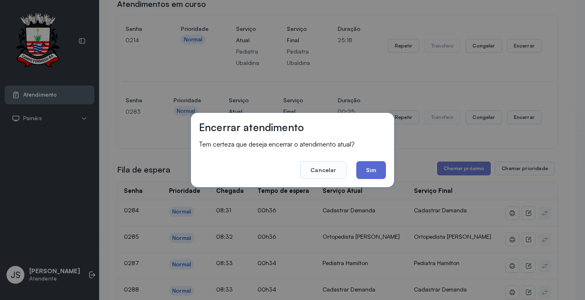
click at [378, 166] on button "Sim" at bounding box center [371, 170] width 30 height 18
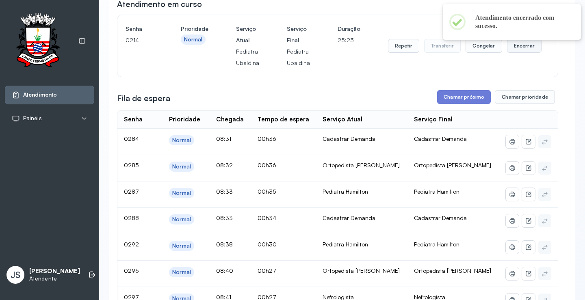
click at [520, 48] on button "Encerrar" at bounding box center [524, 46] width 35 height 14
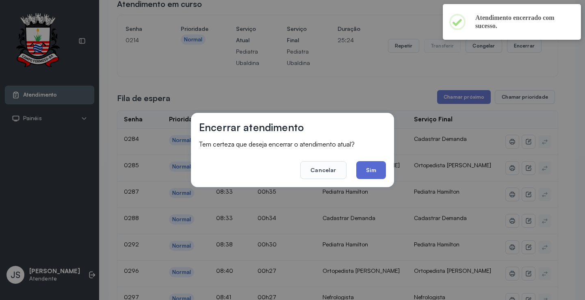
click at [367, 164] on button "Sim" at bounding box center [371, 170] width 30 height 18
click at [367, 164] on div "Ortopedista [PERSON_NAME]" at bounding box center [361, 165] width 78 height 7
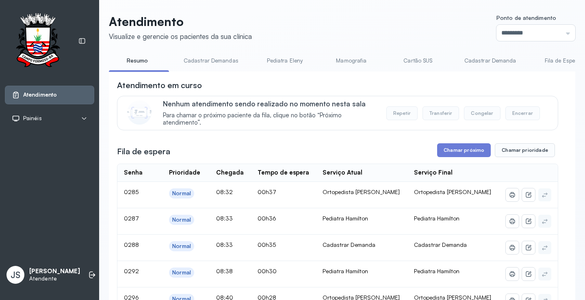
scroll to position [41, 0]
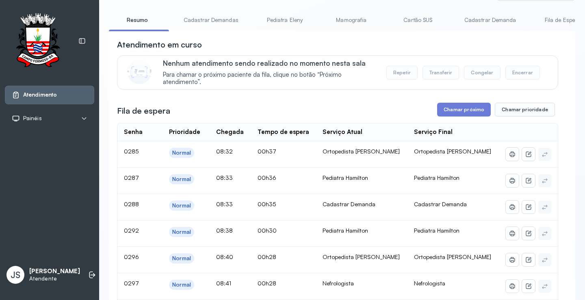
click at [456, 115] on button "Chamar próximo" at bounding box center [464, 110] width 54 height 14
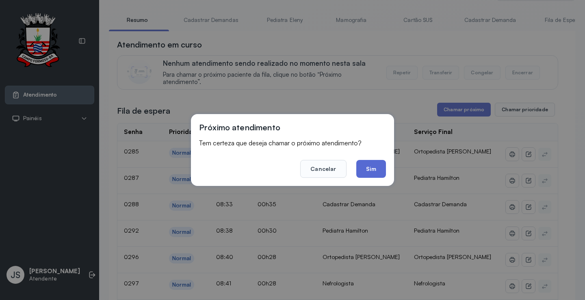
click at [372, 170] on button "Sim" at bounding box center [371, 169] width 30 height 18
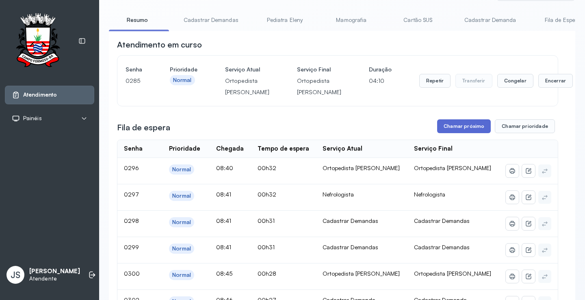
click at [473, 133] on button "Chamar próximo" at bounding box center [464, 126] width 54 height 14
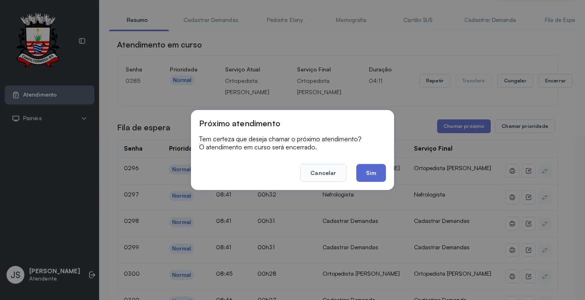
click at [376, 171] on button "Sim" at bounding box center [371, 173] width 30 height 18
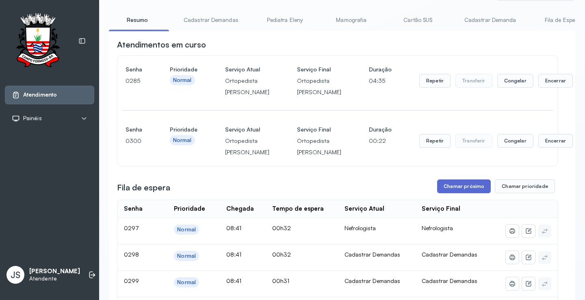
click at [468, 193] on button "Chamar próximo" at bounding box center [464, 186] width 54 height 14
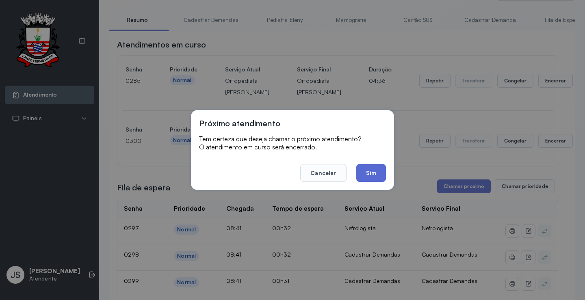
click at [376, 174] on button "Sim" at bounding box center [371, 173] width 30 height 18
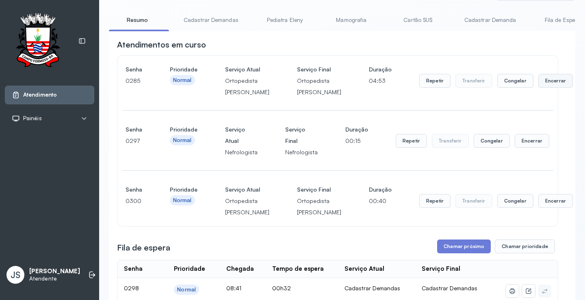
click at [538, 88] on button "Encerrar" at bounding box center [555, 81] width 35 height 14
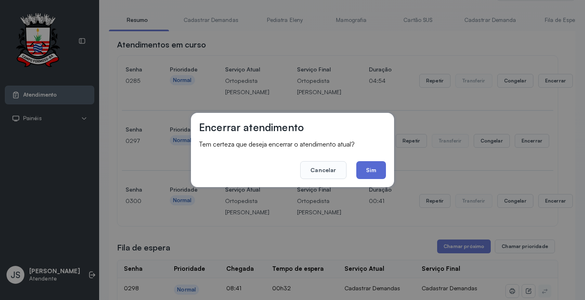
click at [371, 166] on button "Sim" at bounding box center [371, 170] width 30 height 18
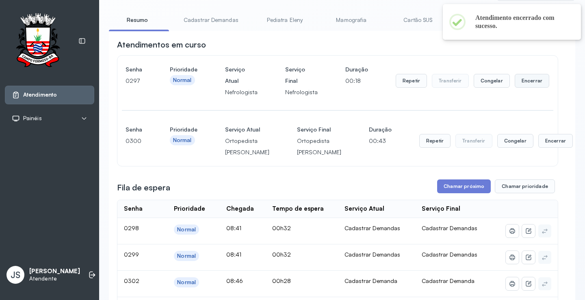
click at [521, 83] on button "Encerrar" at bounding box center [531, 81] width 35 height 14
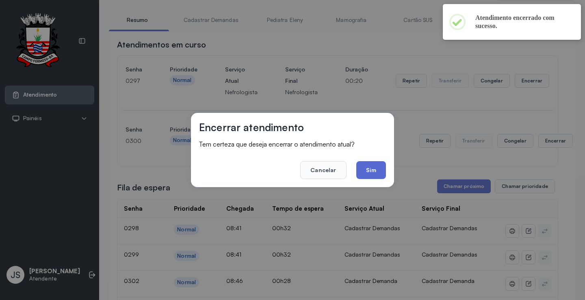
click at [368, 169] on button "Sim" at bounding box center [371, 170] width 30 height 18
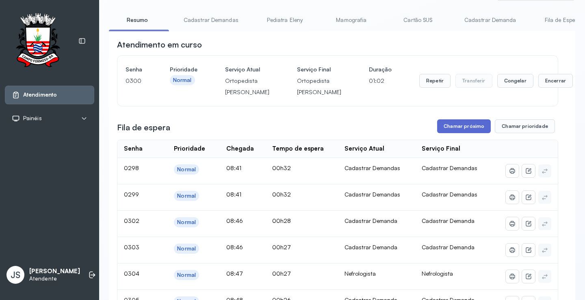
click at [463, 133] on button "Chamar próximo" at bounding box center [464, 126] width 54 height 14
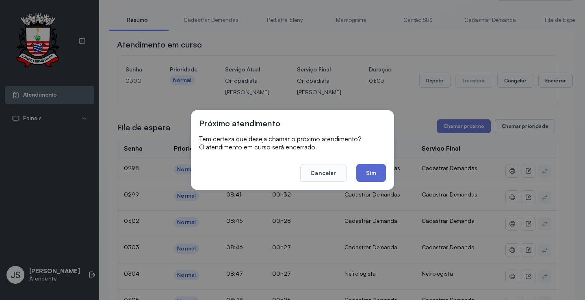
click at [363, 173] on button "Sim" at bounding box center [371, 173] width 30 height 18
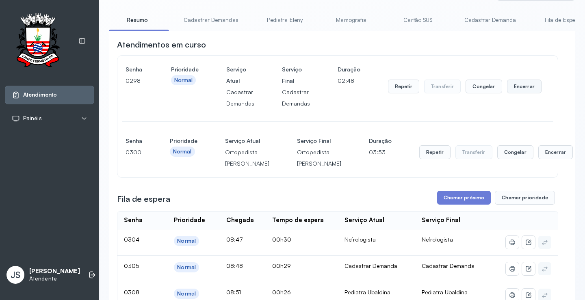
click at [522, 86] on button "Encerrar" at bounding box center [524, 87] width 35 height 14
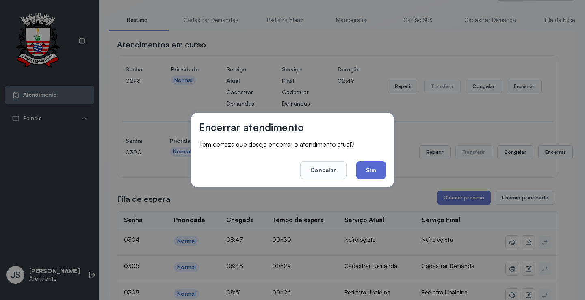
click at [365, 166] on button "Sim" at bounding box center [371, 170] width 30 height 18
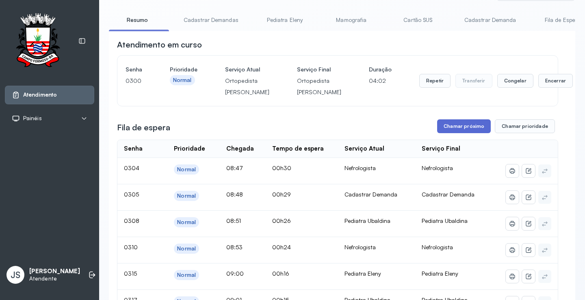
click at [468, 133] on button "Chamar próximo" at bounding box center [464, 126] width 54 height 14
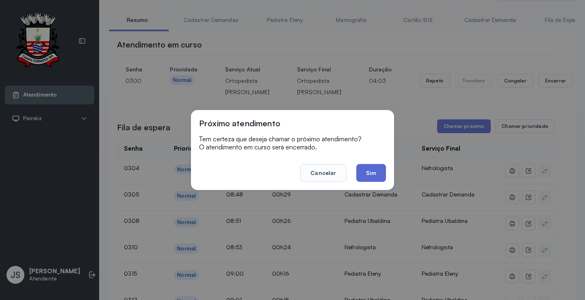
click at [370, 171] on button "Sim" at bounding box center [371, 173] width 30 height 18
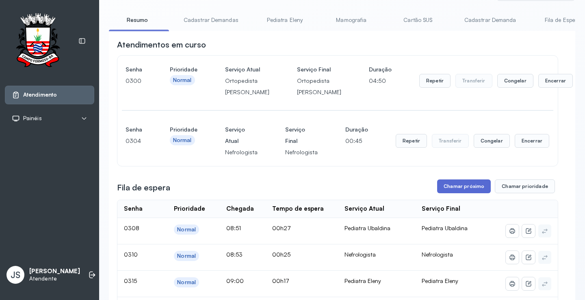
click at [461, 193] on button "Chamar próximo" at bounding box center [464, 186] width 54 height 14
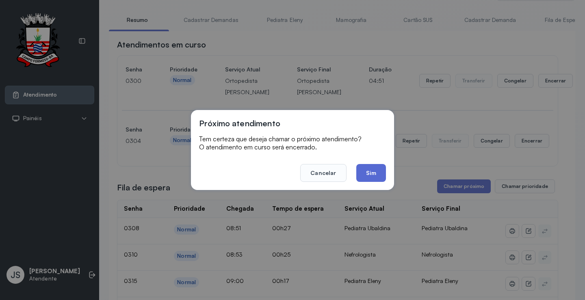
click at [372, 176] on button "Sim" at bounding box center [371, 173] width 30 height 18
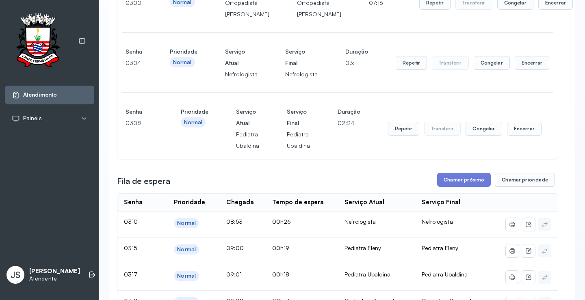
scroll to position [122, 0]
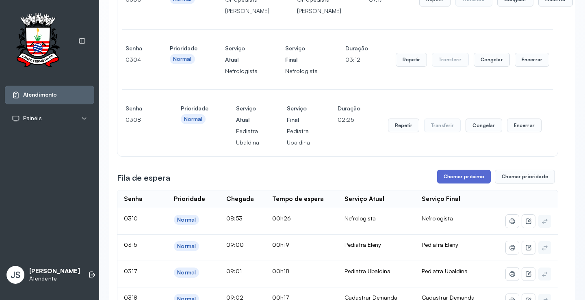
click at [465, 183] on button "Chamar próximo" at bounding box center [464, 177] width 54 height 14
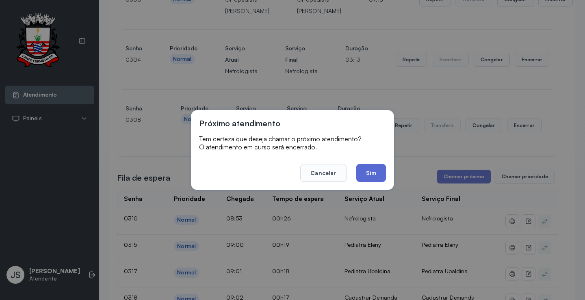
click at [376, 170] on button "Sim" at bounding box center [371, 173] width 30 height 18
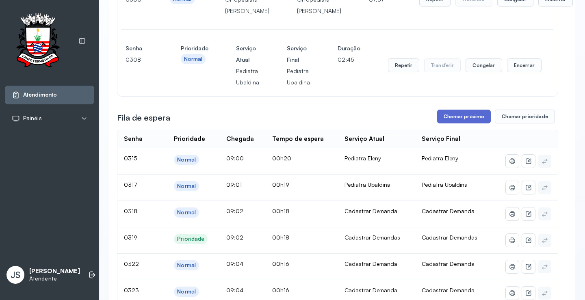
click at [462, 123] on button "Chamar próximo" at bounding box center [464, 117] width 54 height 14
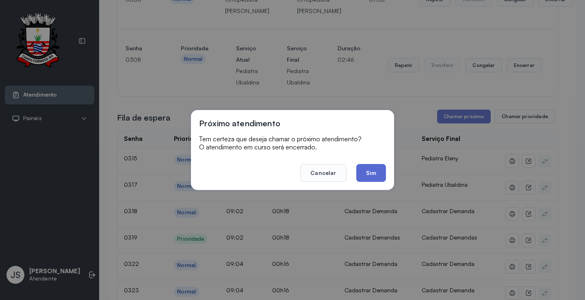
click at [371, 167] on button "Sim" at bounding box center [371, 173] width 30 height 18
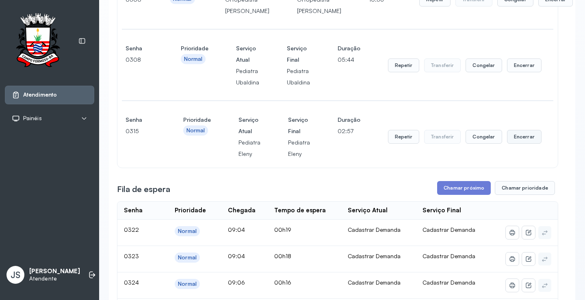
click at [520, 144] on button "Encerrar" at bounding box center [524, 137] width 35 height 14
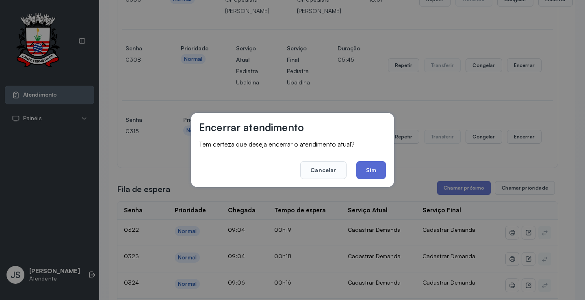
click at [377, 170] on button "Sim" at bounding box center [371, 170] width 30 height 18
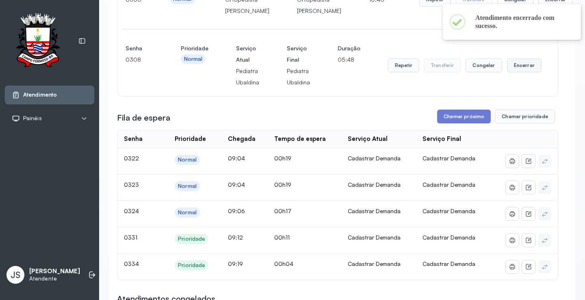
click at [523, 72] on button "Encerrar" at bounding box center [524, 65] width 35 height 14
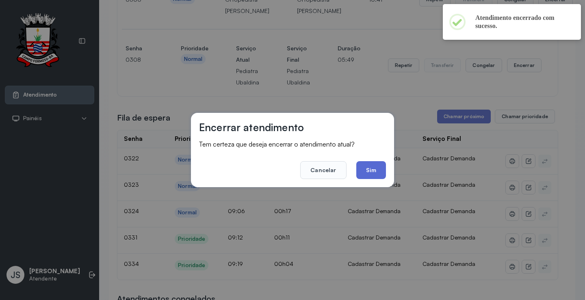
click at [380, 165] on button "Sim" at bounding box center [371, 170] width 30 height 18
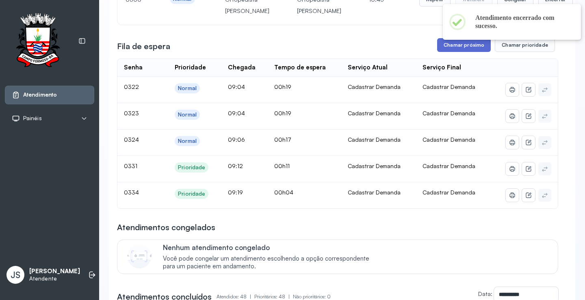
click at [469, 52] on button "Chamar próximo" at bounding box center [464, 45] width 54 height 14
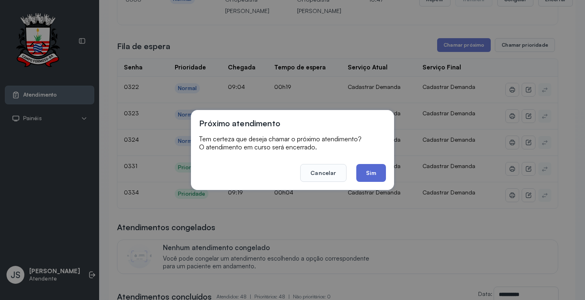
click at [368, 170] on button "Sim" at bounding box center [371, 173] width 30 height 18
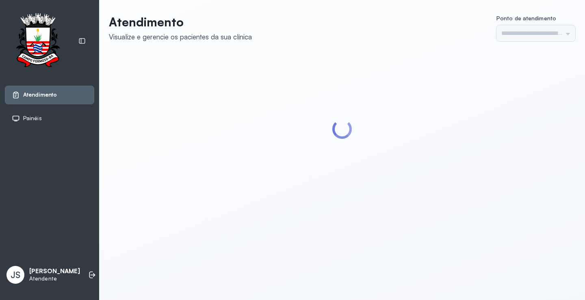
type input "*********"
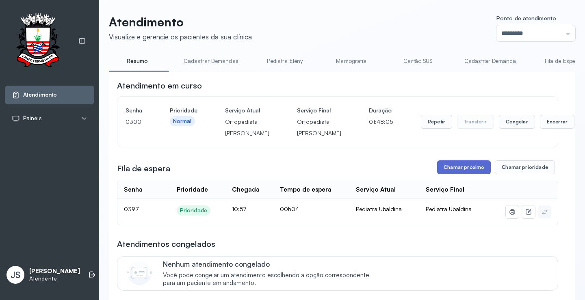
click at [454, 174] on button "Chamar próximo" at bounding box center [464, 167] width 54 height 14
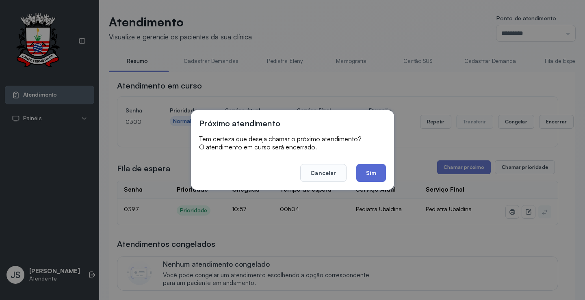
click at [378, 171] on button "Sim" at bounding box center [371, 173] width 30 height 18
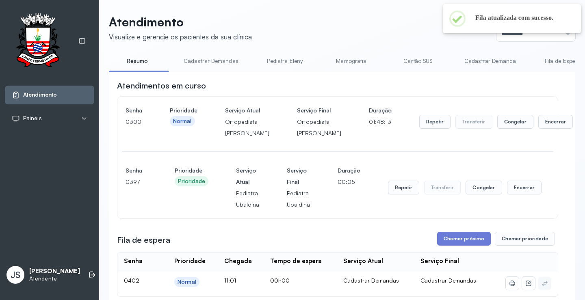
scroll to position [81, 0]
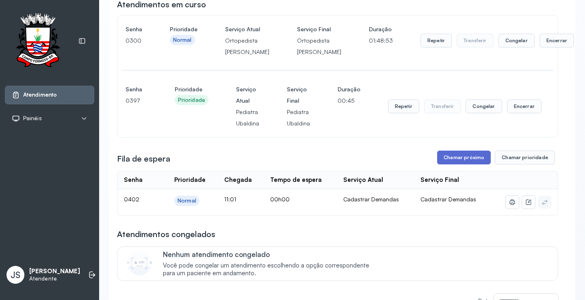
click at [464, 164] on button "Chamar próximo" at bounding box center [464, 158] width 54 height 14
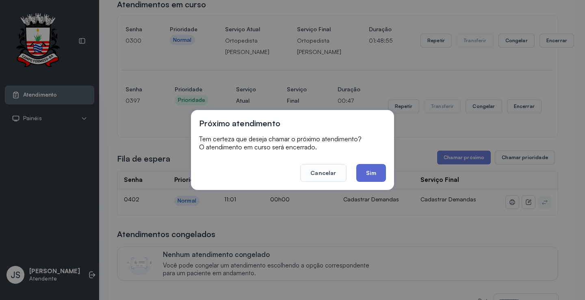
click at [372, 176] on button "Sim" at bounding box center [371, 173] width 30 height 18
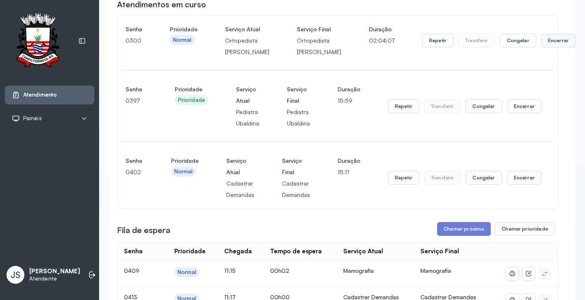
click at [541, 47] on button "Encerrar" at bounding box center [558, 41] width 35 height 14
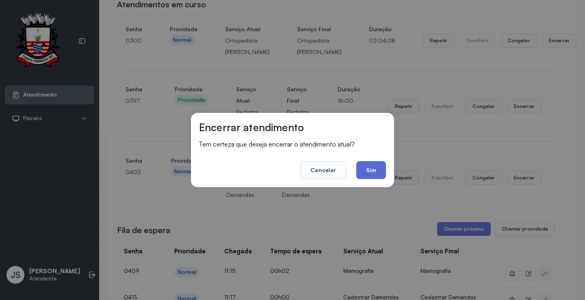
click at [370, 170] on button "Sim" at bounding box center [371, 170] width 30 height 18
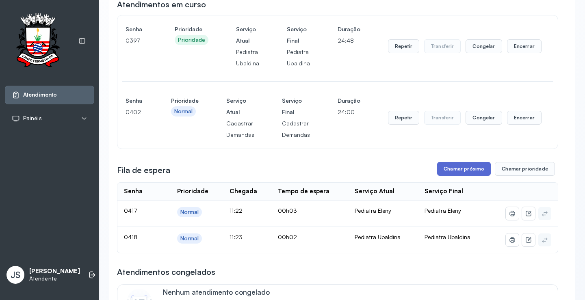
click at [463, 171] on button "Chamar próximo" at bounding box center [464, 169] width 54 height 14
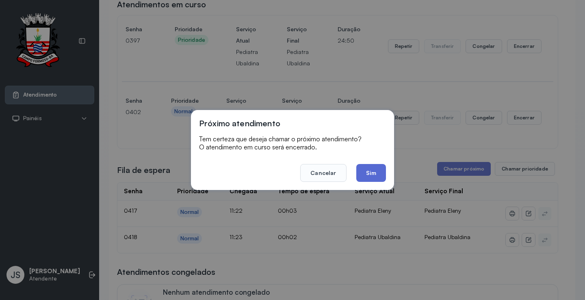
click at [376, 175] on button "Sim" at bounding box center [371, 173] width 30 height 18
